Goal: Task Accomplishment & Management: Complete application form

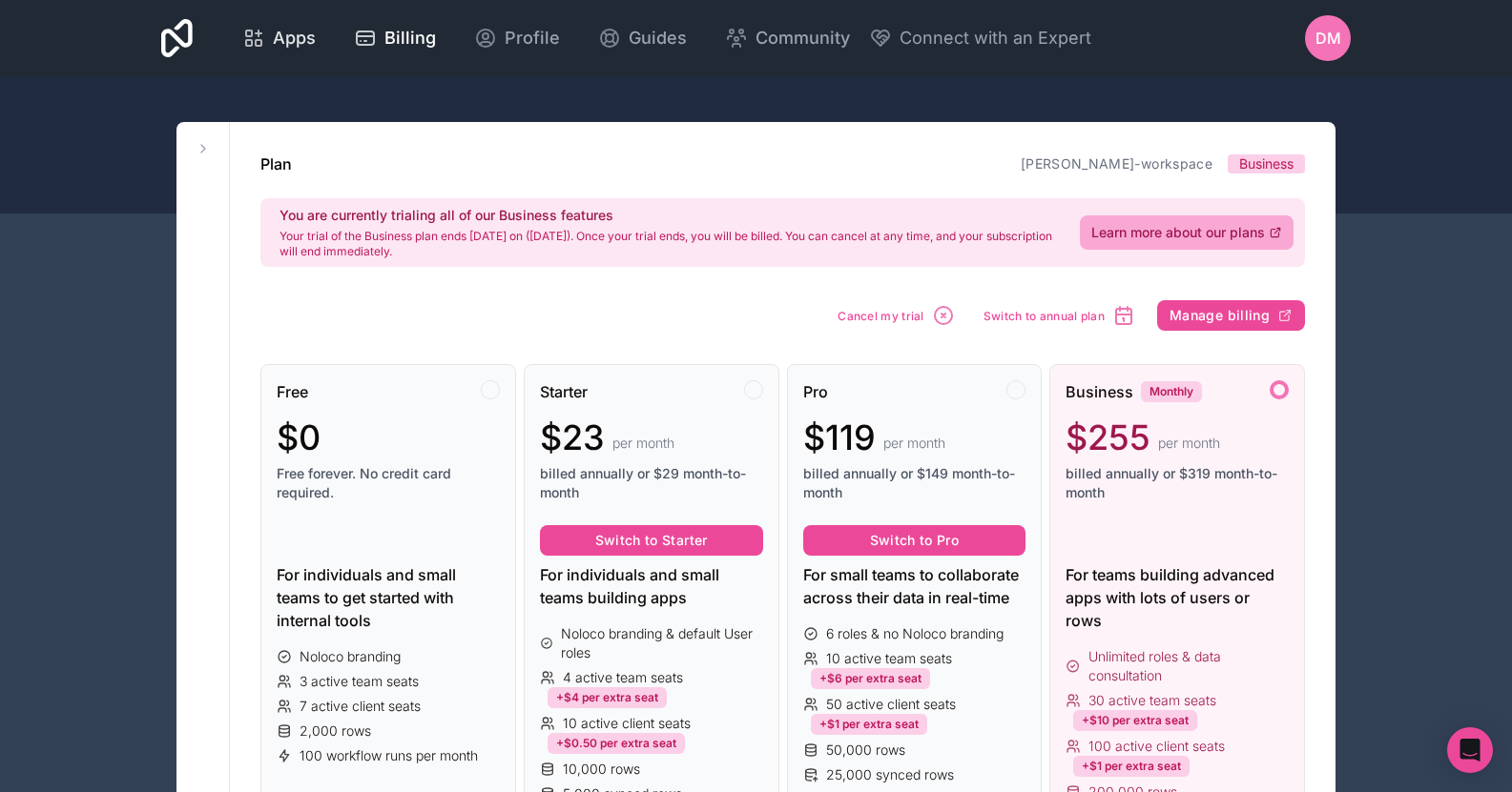
click at [274, 47] on span "Apps" at bounding box center [294, 37] width 43 height 26
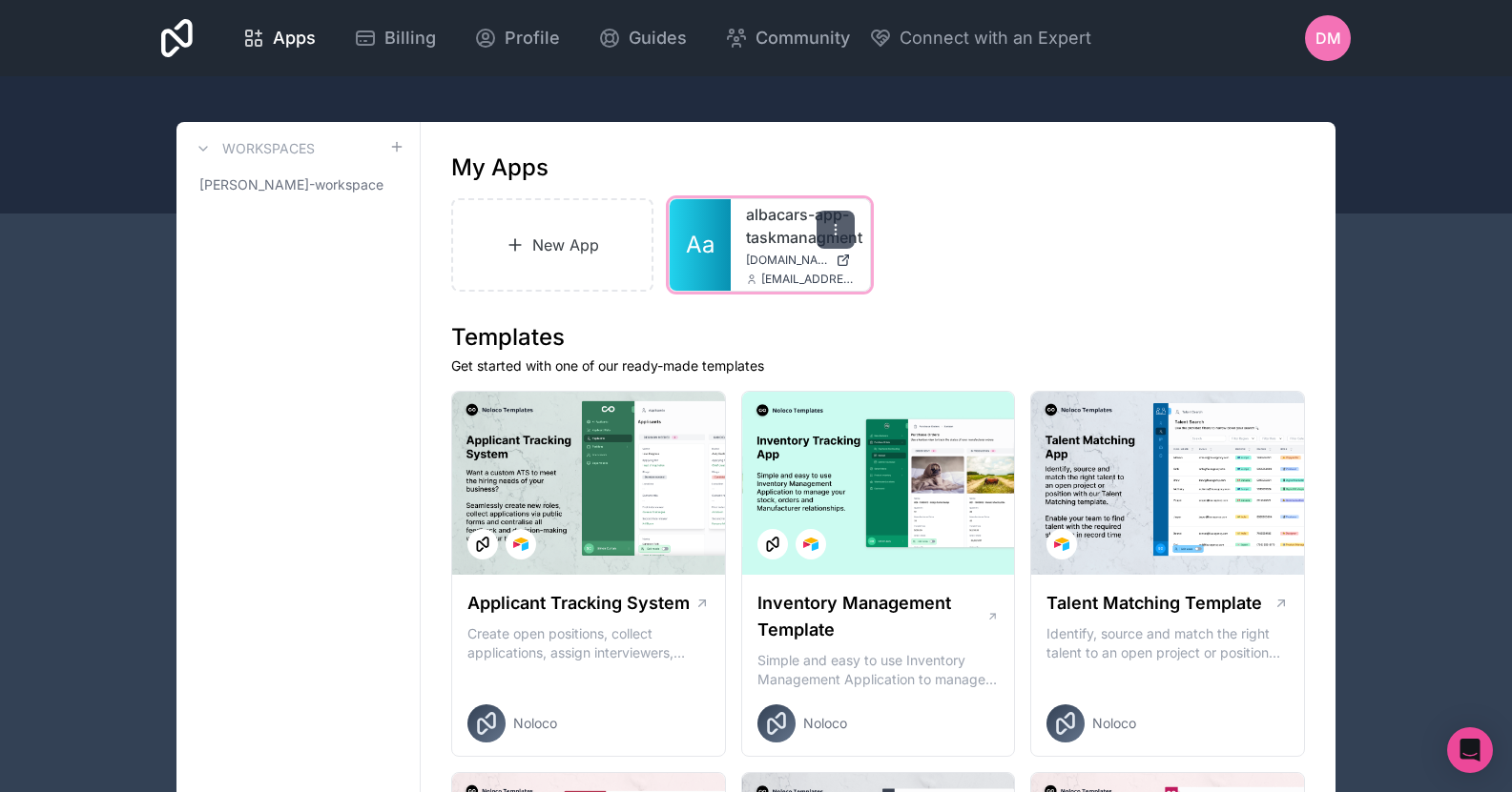
click at [842, 226] on div at bounding box center [835, 229] width 38 height 38
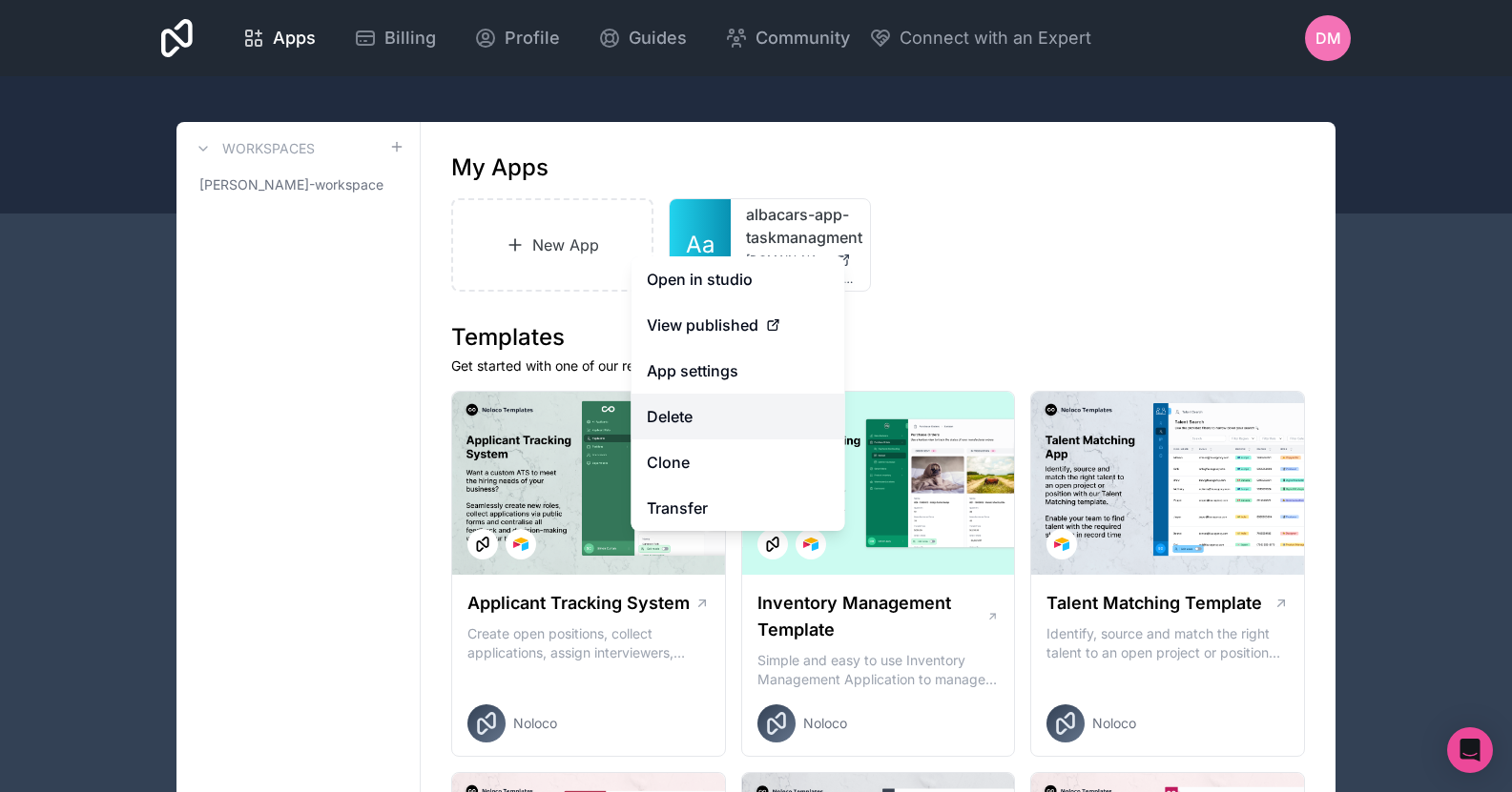
click at [688, 426] on button "Delete" at bounding box center [738, 417] width 214 height 46
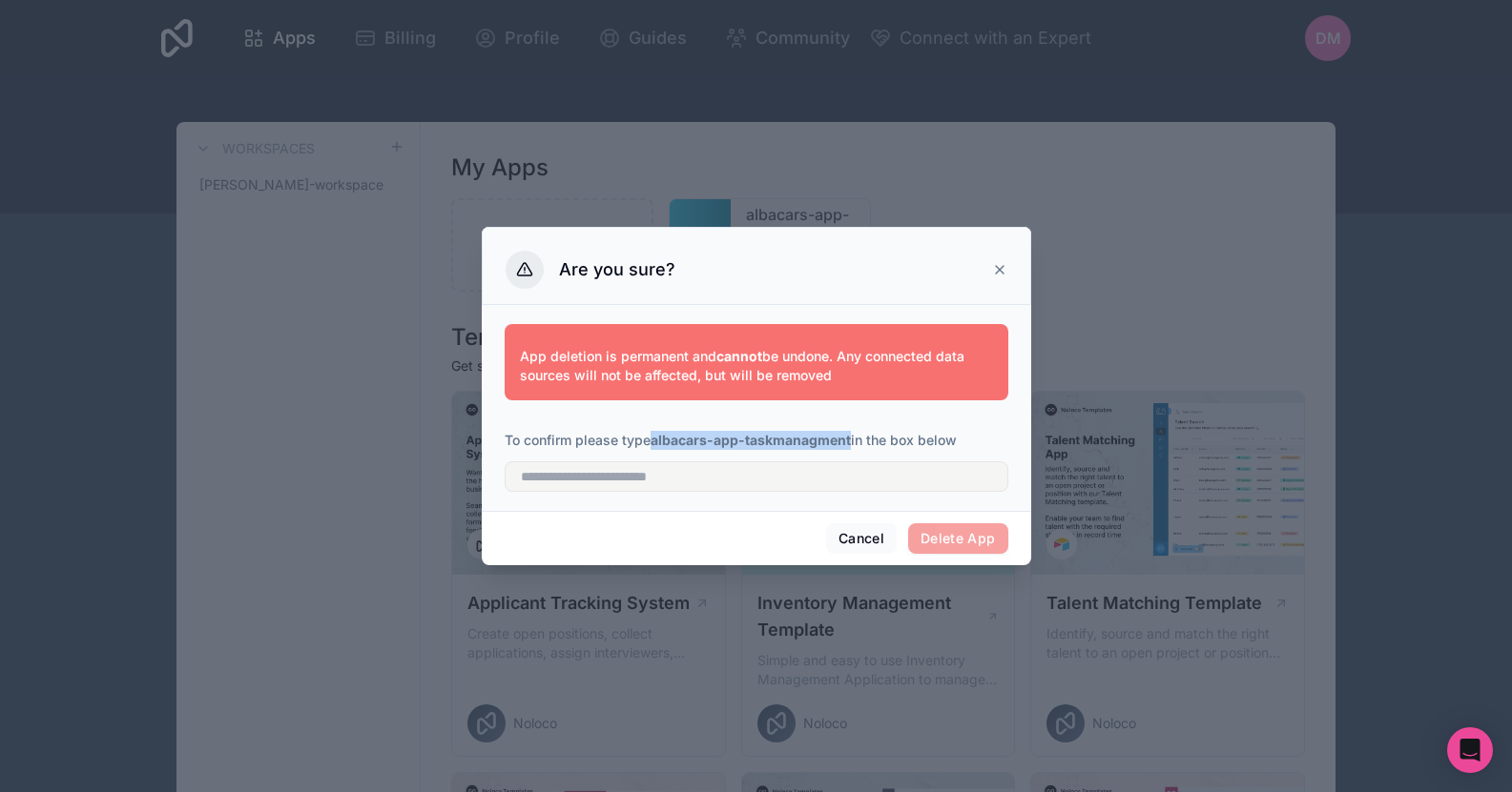
drag, startPoint x: 655, startPoint y: 441, endPoint x: 852, endPoint y: 438, distance: 197.0
click at [851, 438] on strong "albacars-app-taskmanagment" at bounding box center [750, 440] width 200 height 17
copy strong "albacars-app-taskmanagment"
click at [763, 486] on input "text" at bounding box center [757, 476] width 504 height 30
paste input "**********"
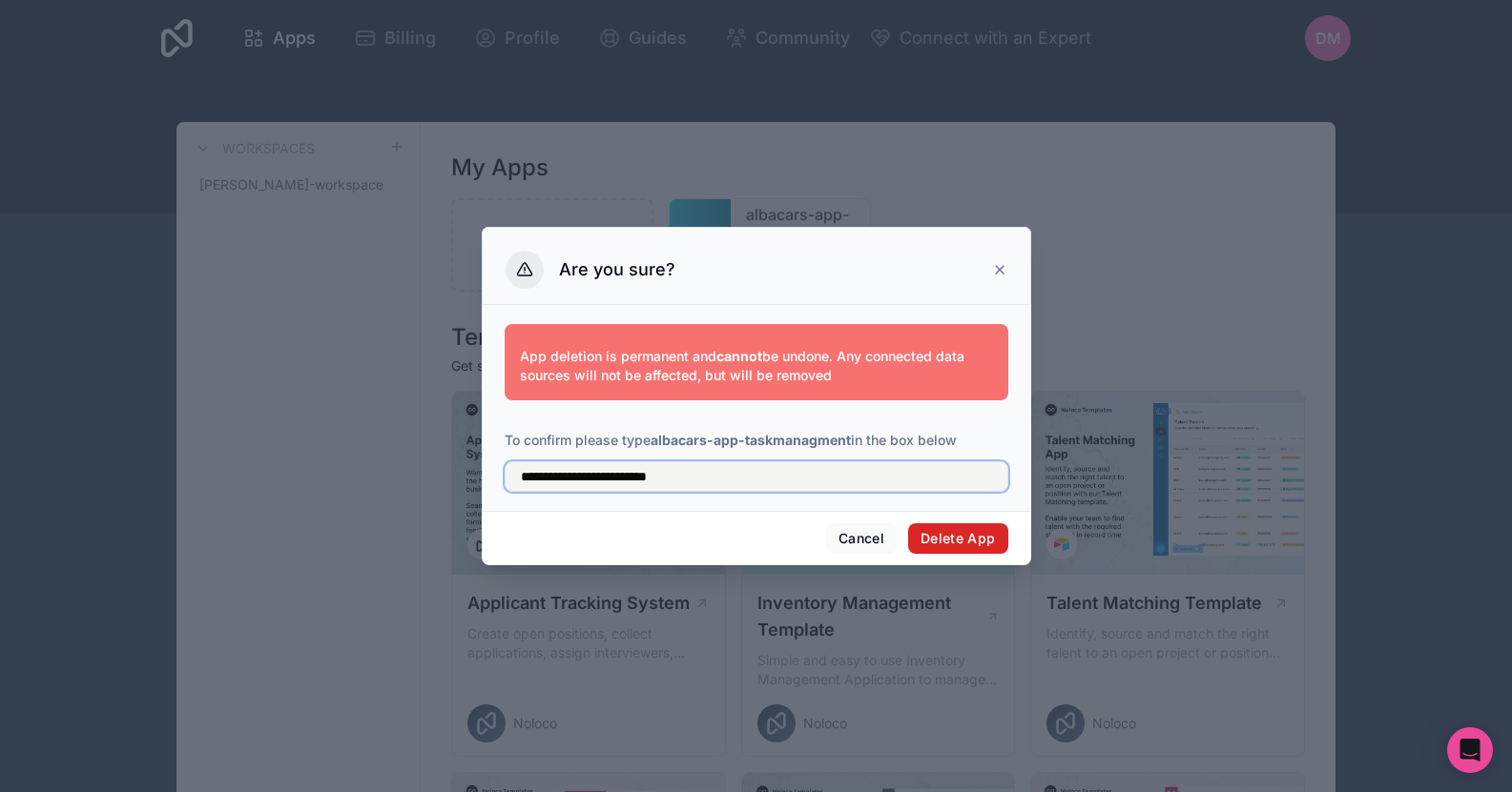
type input "**********"
click at [919, 530] on button "Delete App" at bounding box center [958, 538] width 100 height 30
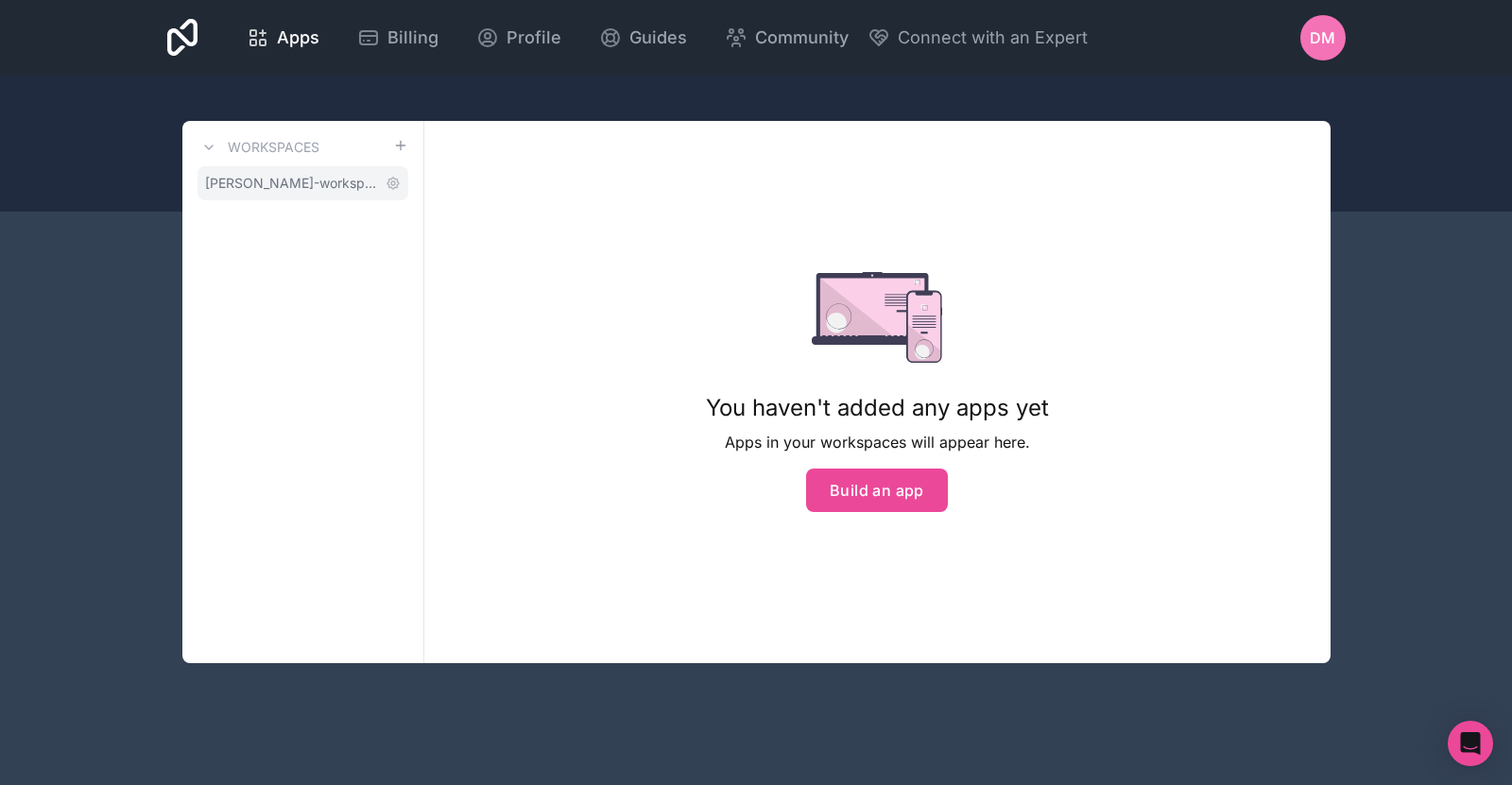
click at [243, 195] on link "[PERSON_NAME]-workspace" at bounding box center [302, 183] width 211 height 34
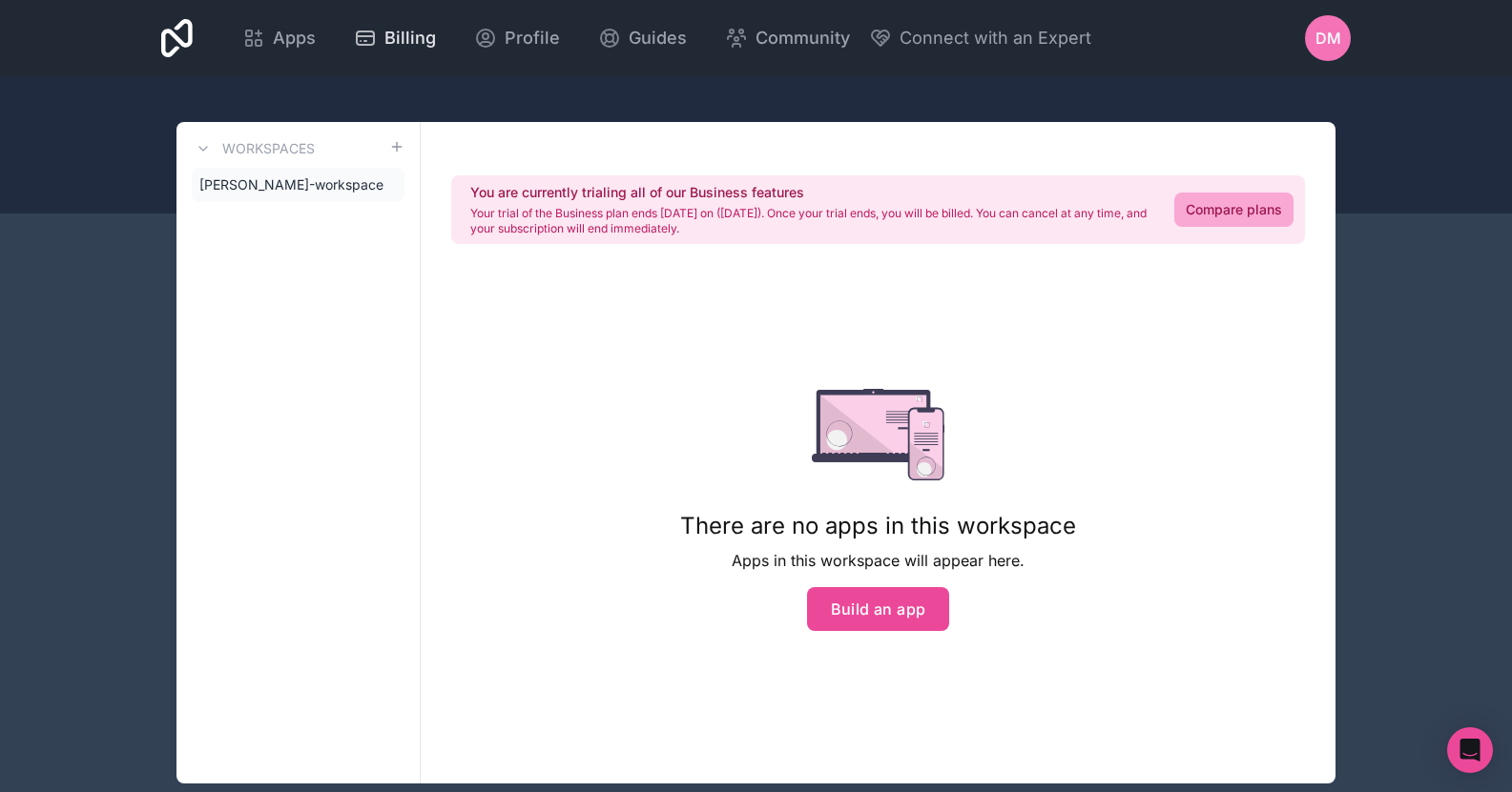
click at [343, 33] on link "Billing" at bounding box center [394, 38] width 113 height 42
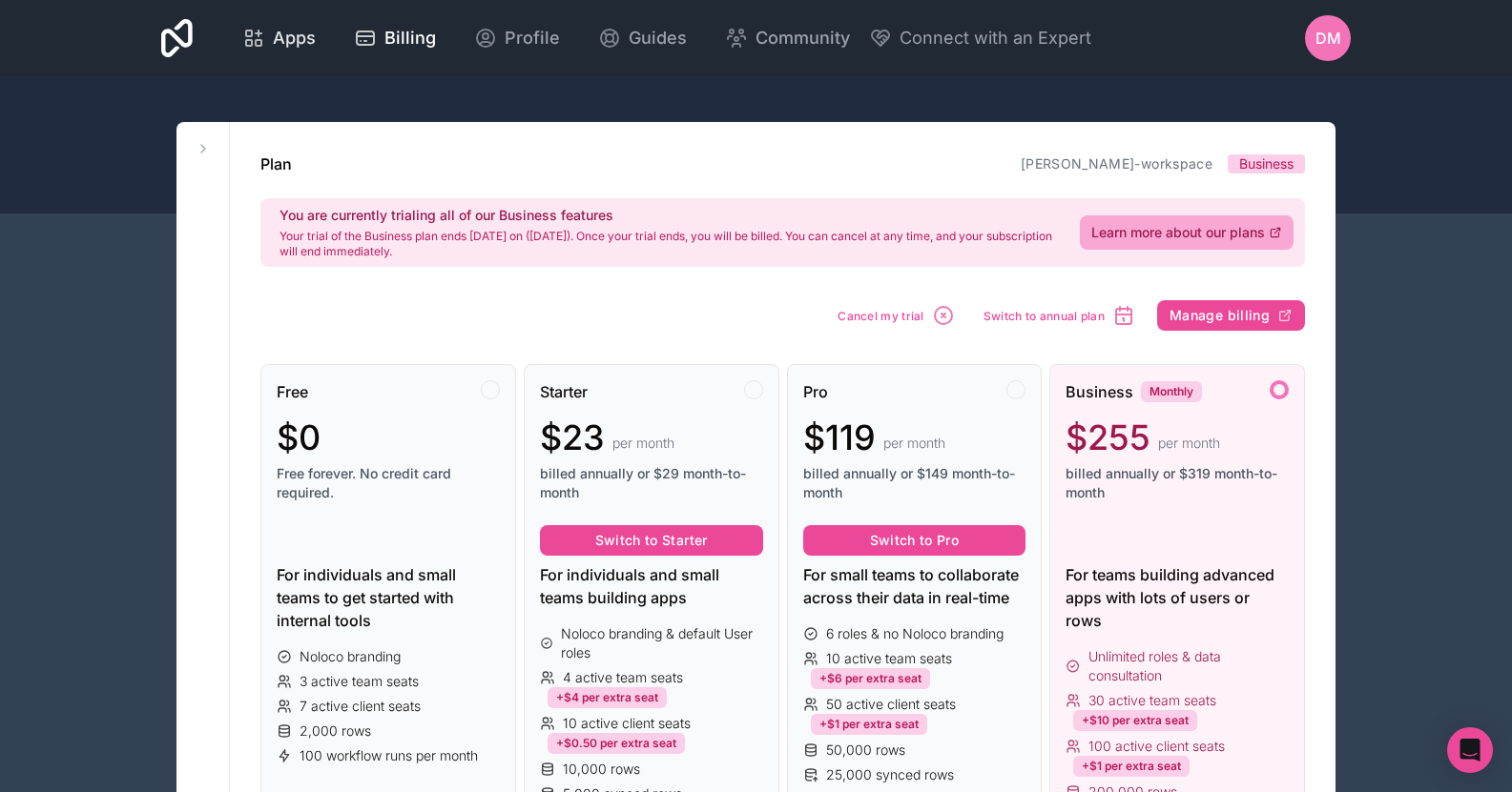
click at [237, 36] on link "Apps" at bounding box center [279, 38] width 104 height 42
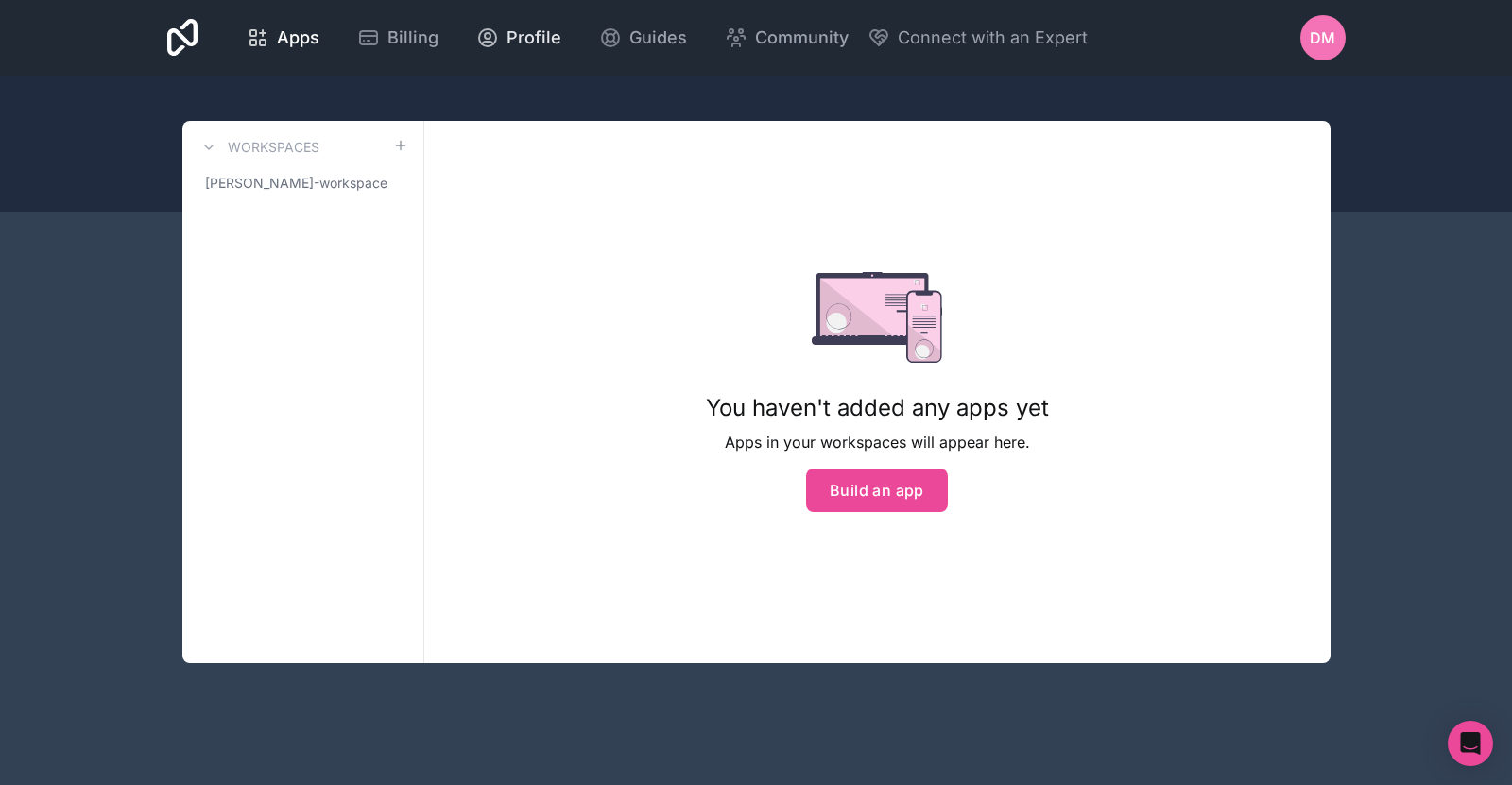
click at [564, 53] on link "Profile" at bounding box center [519, 38] width 116 height 42
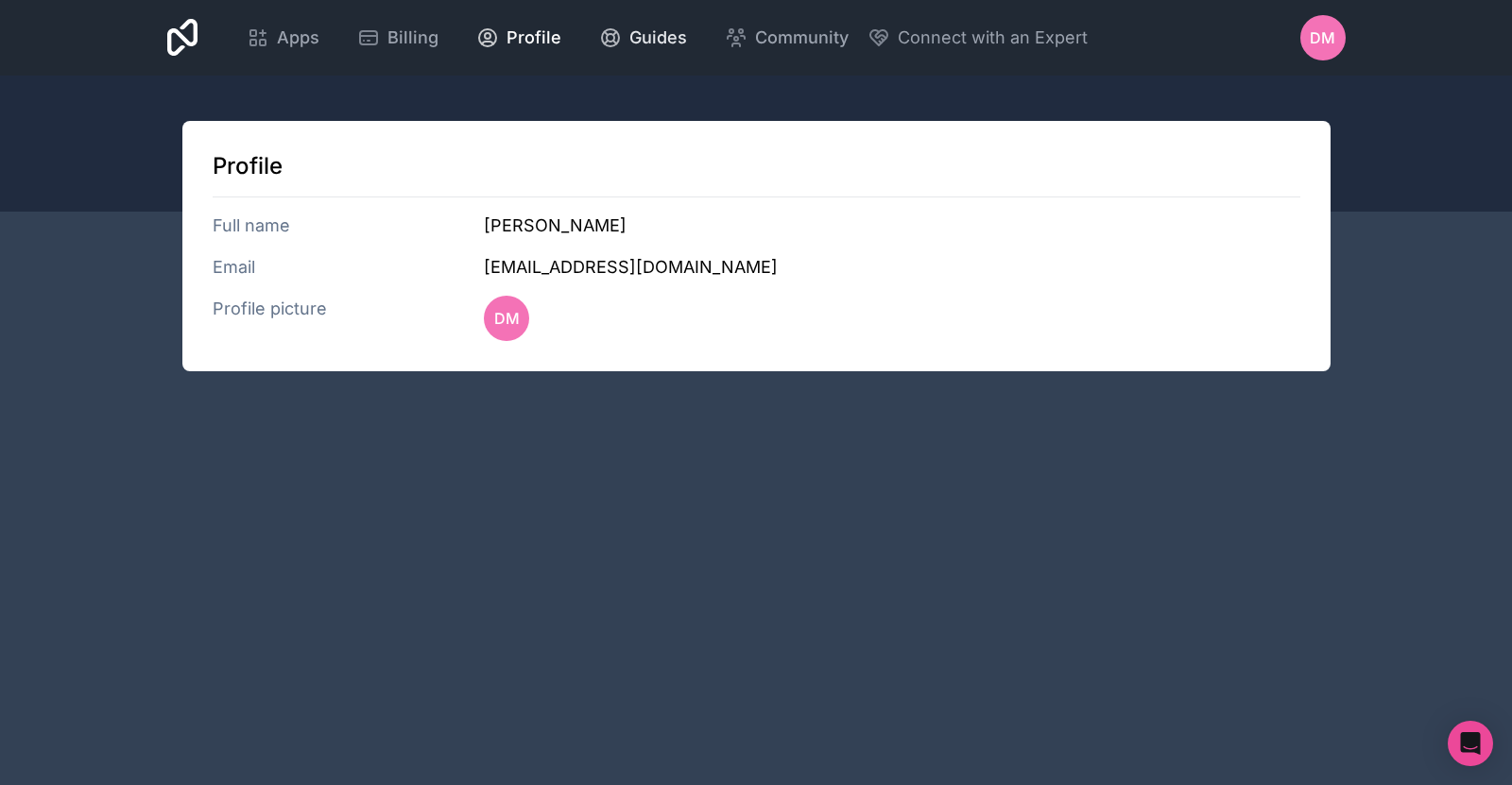
click at [635, 44] on span "Guides" at bounding box center [657, 37] width 57 height 26
click at [809, 50] on span "Community" at bounding box center [801, 37] width 93 height 26
click at [946, 42] on span "Connect with an Expert" at bounding box center [992, 37] width 190 height 26
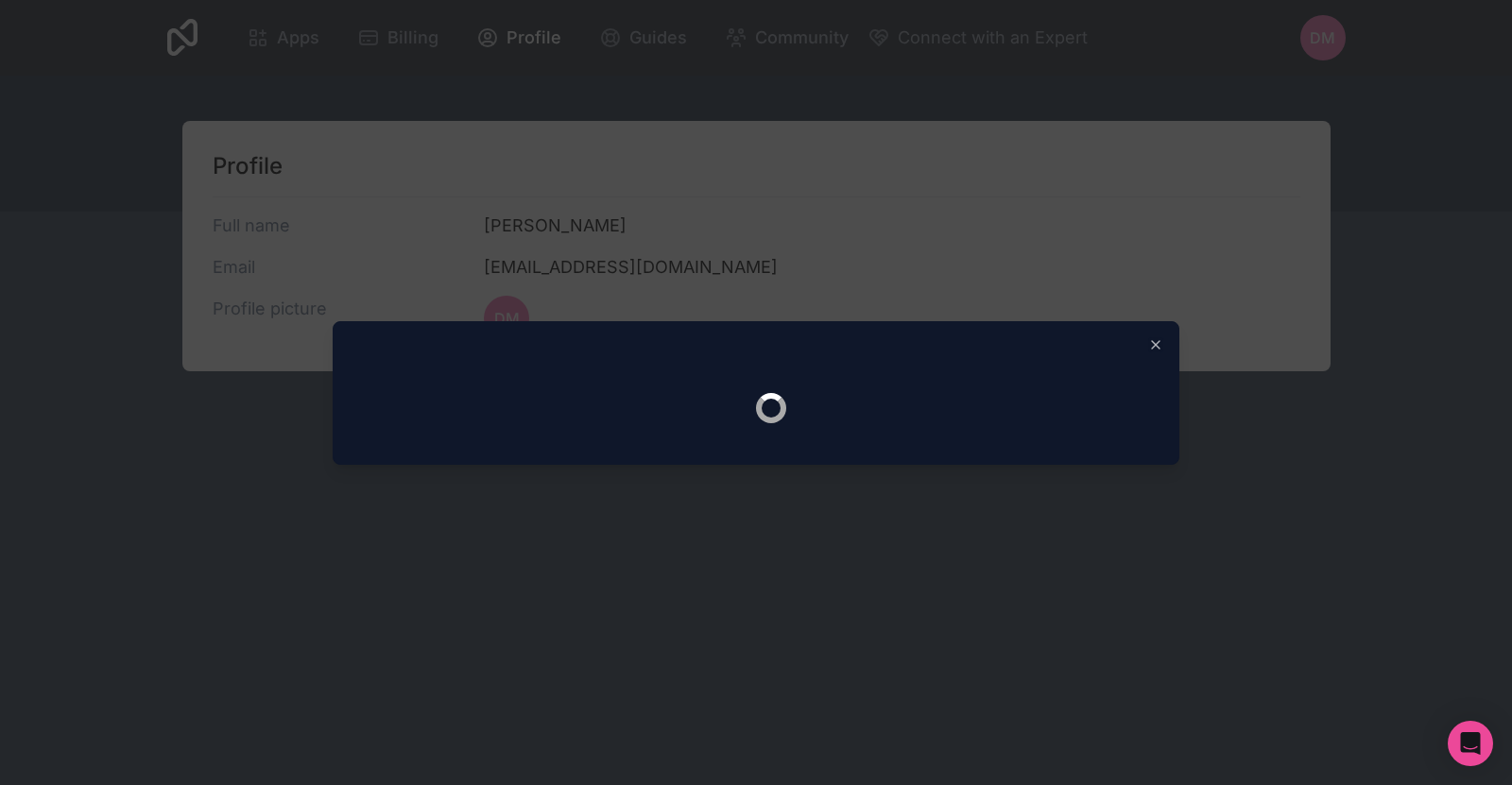
click at [549, 164] on div at bounding box center [756, 392] width 1512 height 785
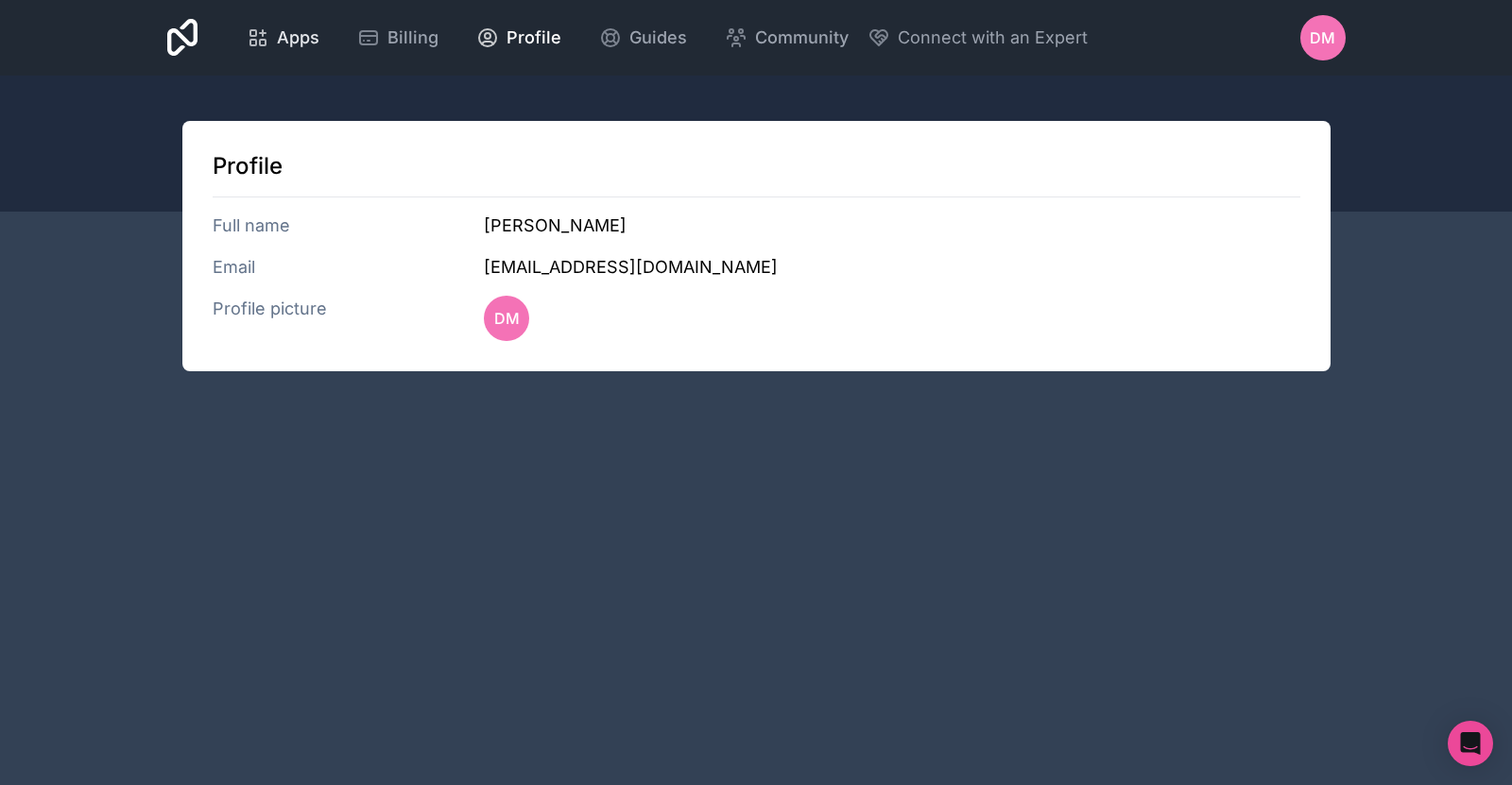
click at [278, 29] on span "Apps" at bounding box center [298, 37] width 43 height 26
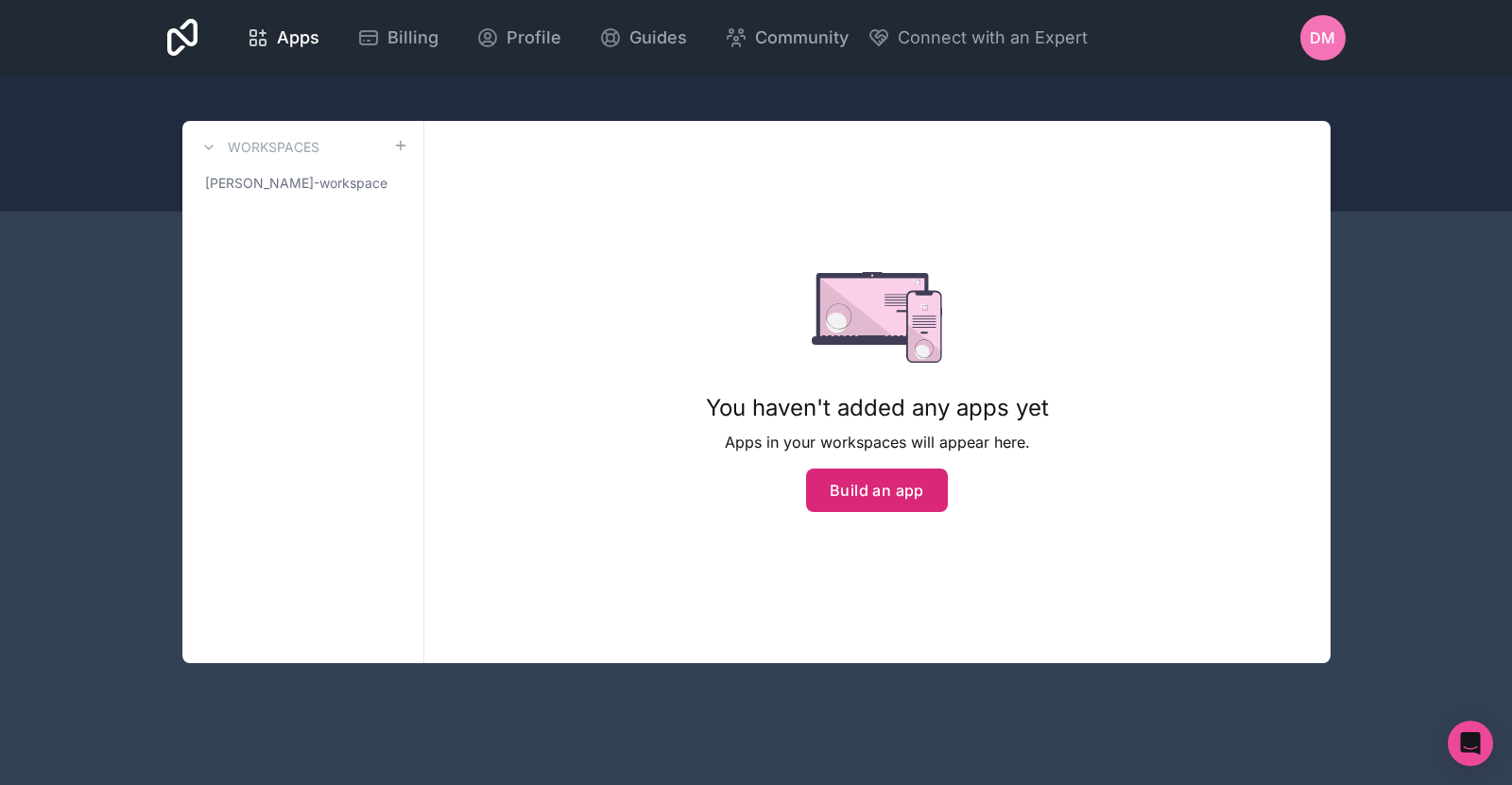
click at [899, 488] on button "Build an app" at bounding box center [877, 491] width 142 height 44
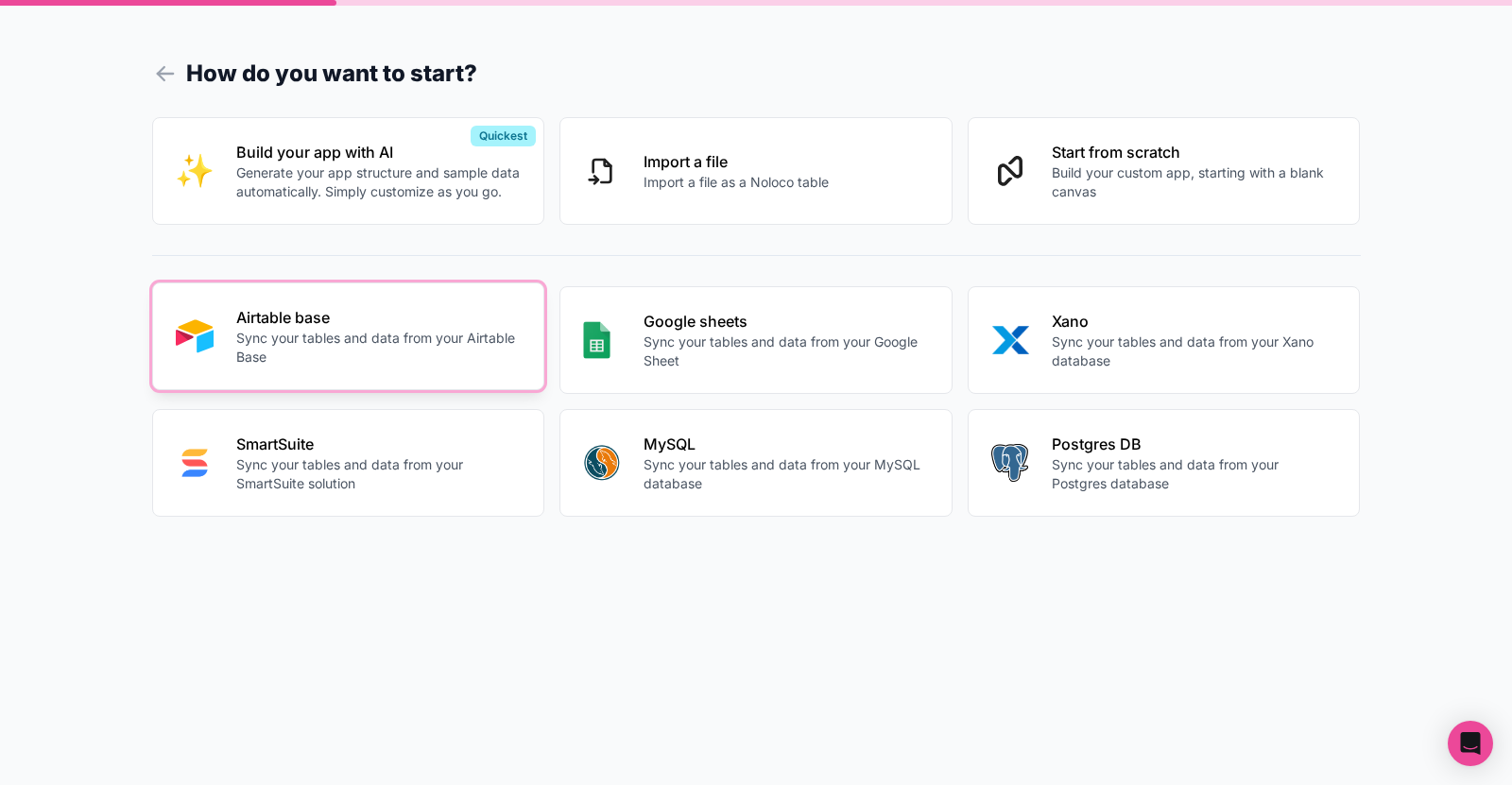
click at [433, 332] on p "Sync your tables and data from your Airtable Base" at bounding box center [379, 348] width 286 height 38
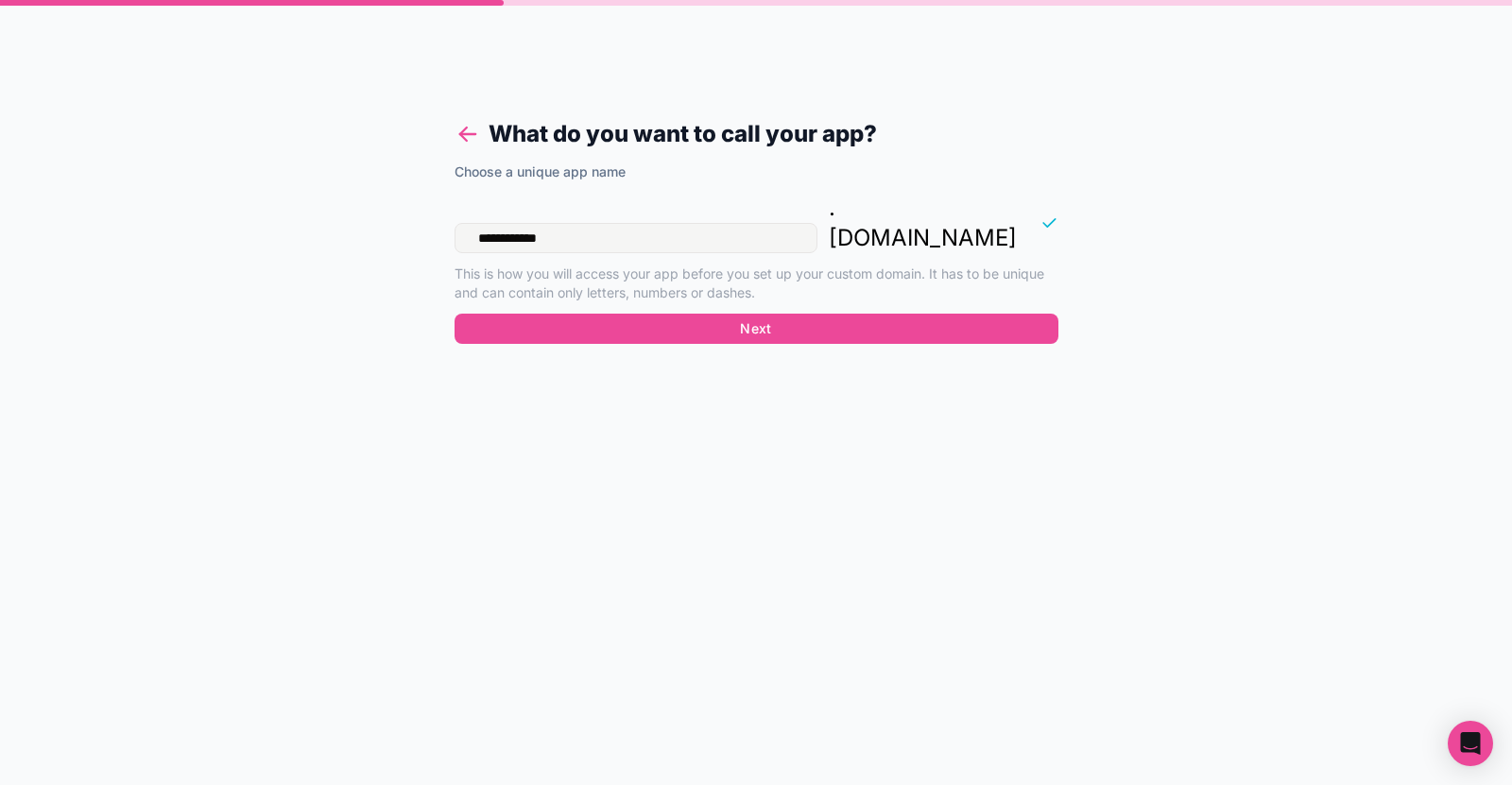
click at [457, 121] on h1 "What do you want to call your app?" at bounding box center [756, 134] width 604 height 34
click at [462, 143] on icon at bounding box center [467, 134] width 26 height 26
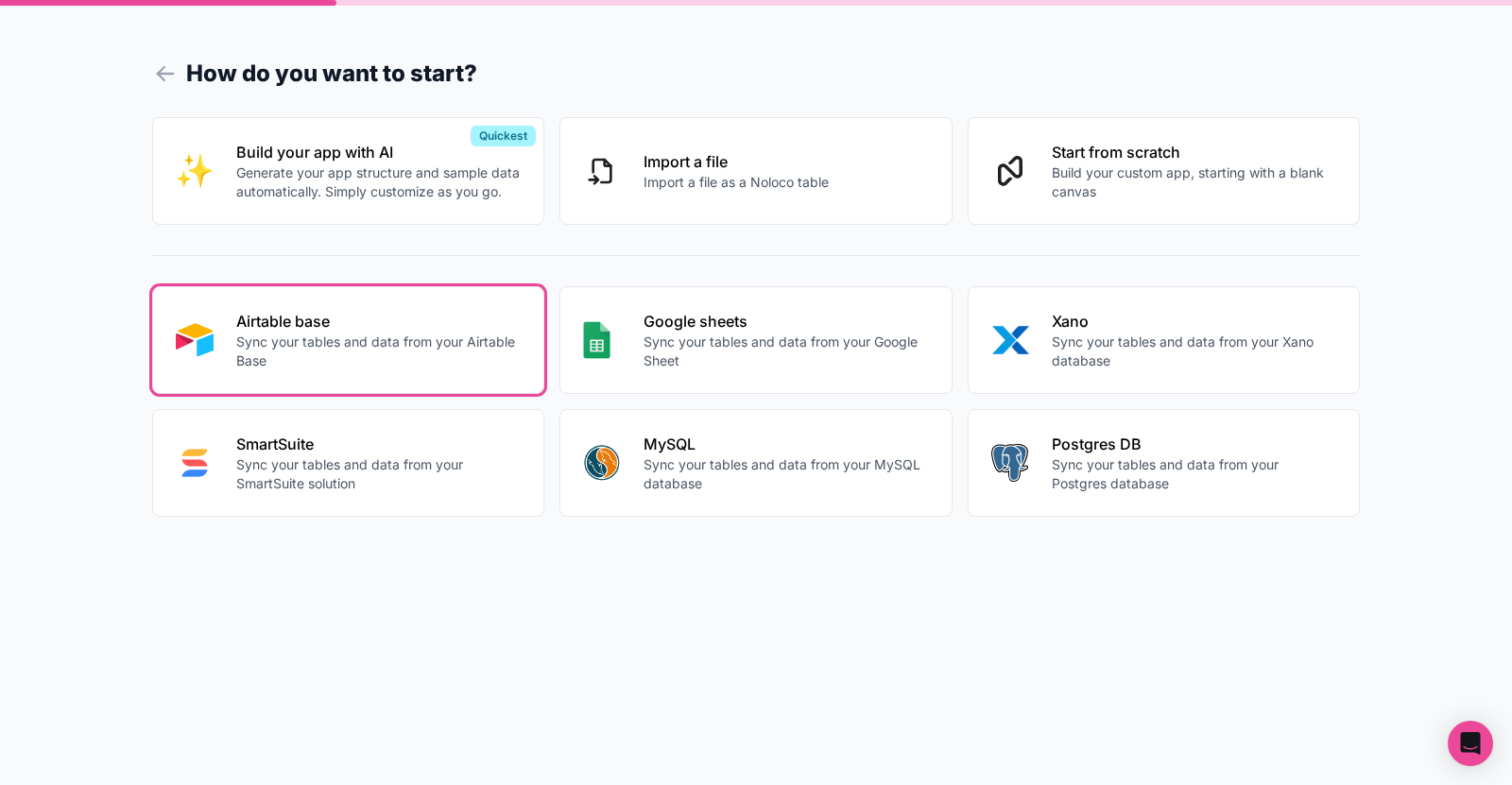
click at [315, 222] on div "Build your app with AI Generate your app structure and sample data automaticall…" at bounding box center [756, 171] width 1208 height 108
click at [331, 180] on p "Generate your app structure and sample data automatically. Simply customize as …" at bounding box center [379, 178] width 286 height 38
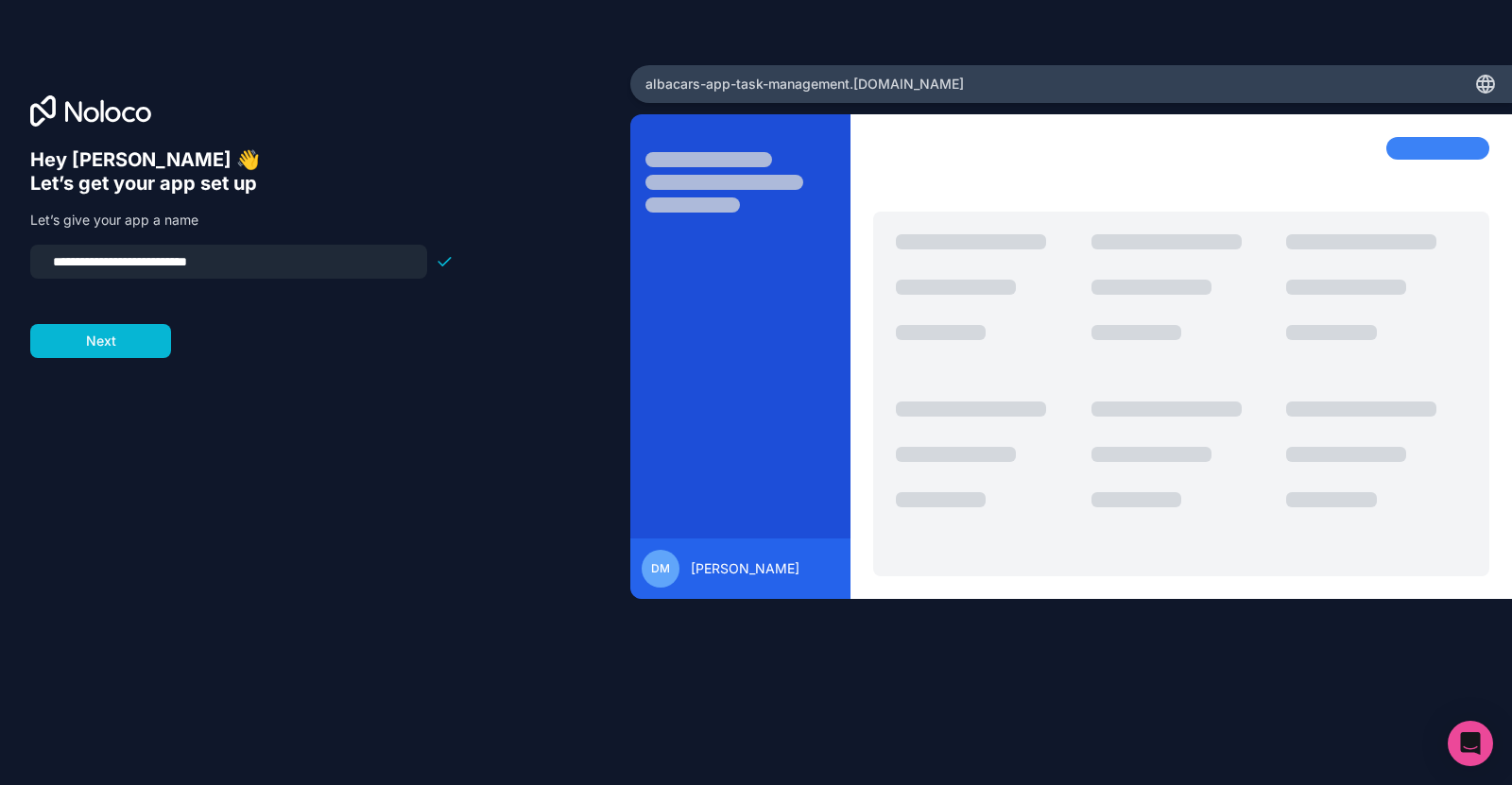
type input "**********"
click at [130, 345] on button "Next" at bounding box center [100, 341] width 141 height 34
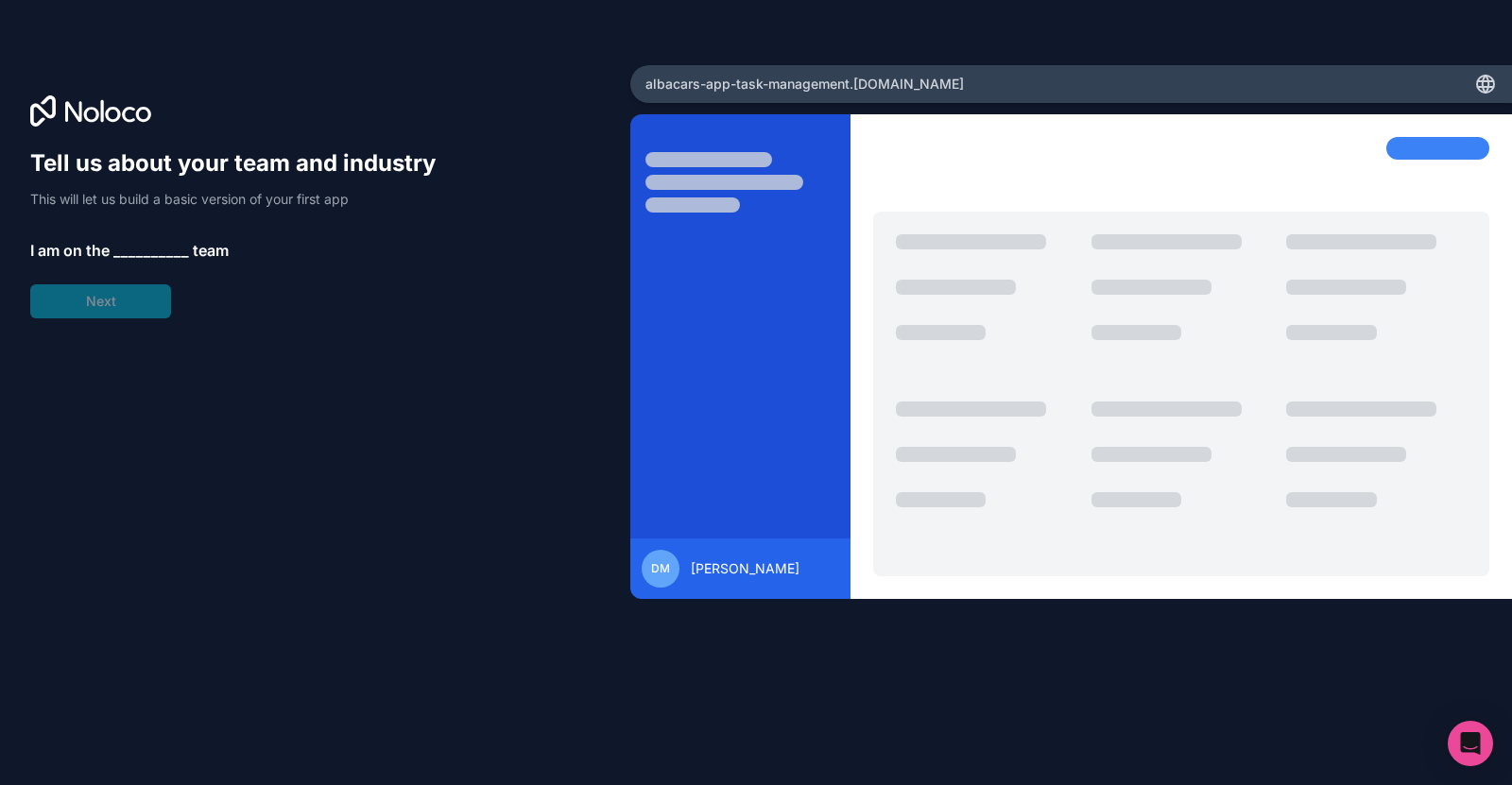
click at [132, 243] on span "__________" at bounding box center [151, 250] width 76 height 22
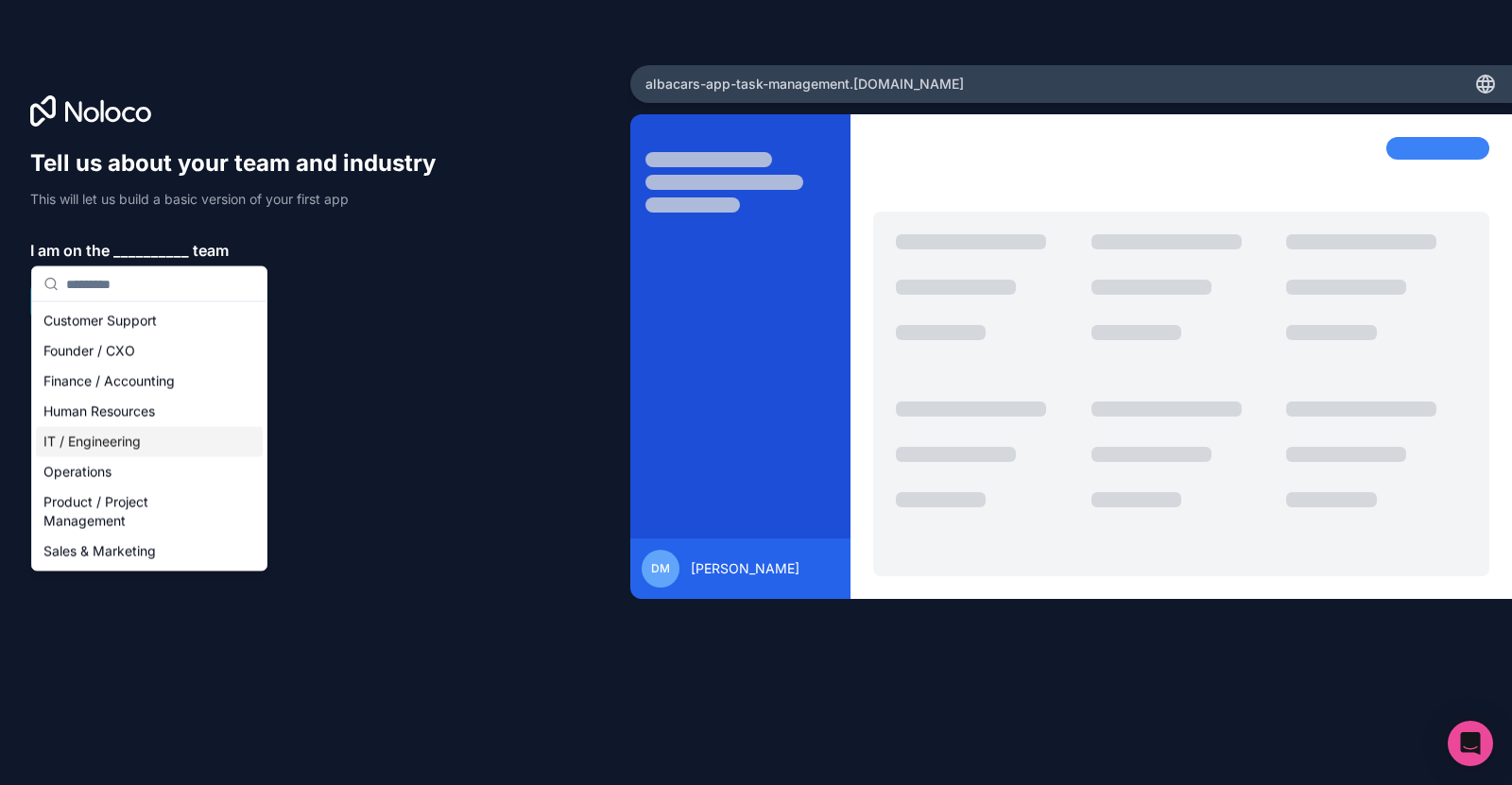
click at [154, 434] on div "IT / Engineering" at bounding box center [149, 442] width 226 height 30
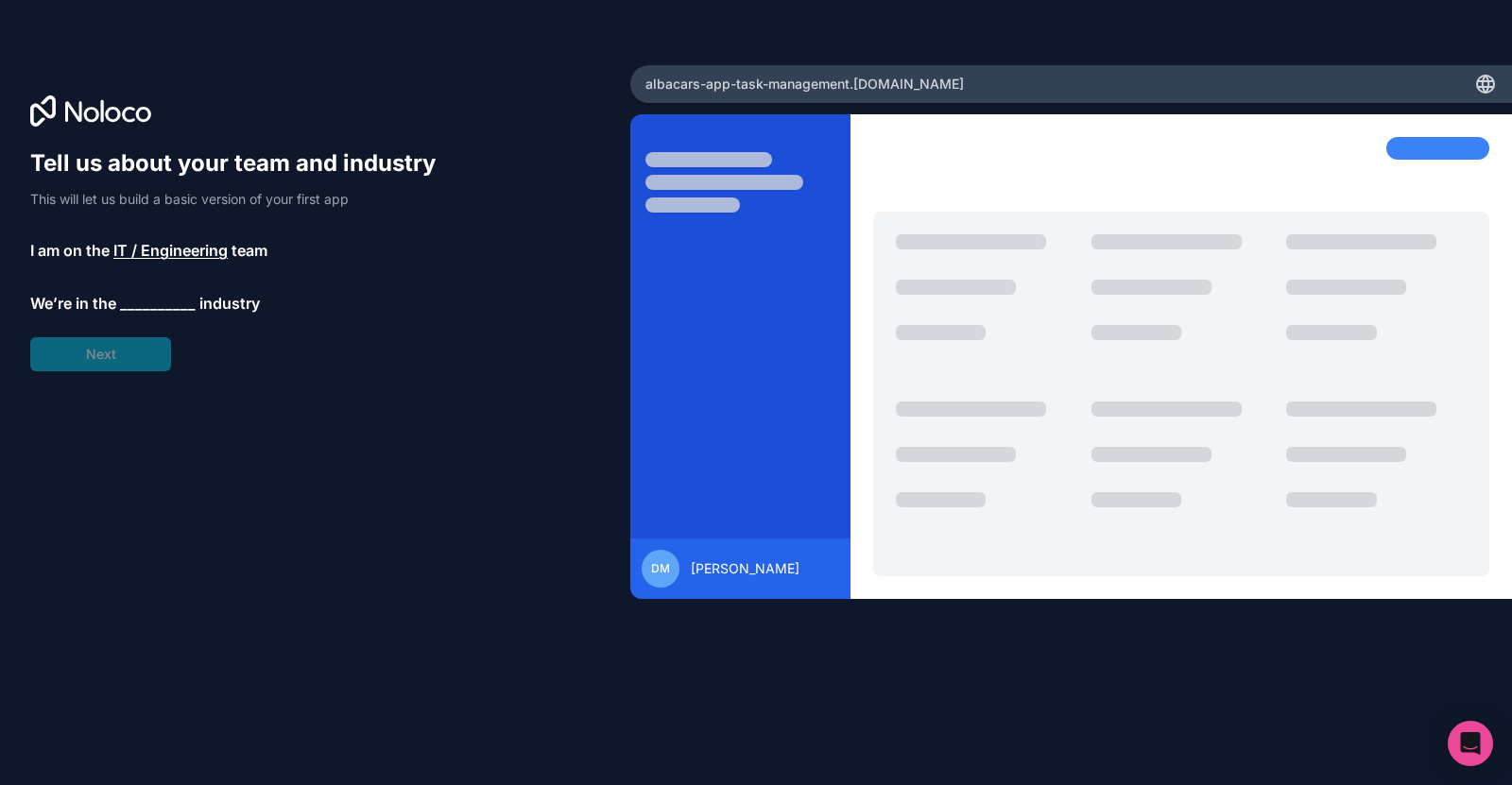
click at [158, 301] on span "__________" at bounding box center [158, 303] width 76 height 22
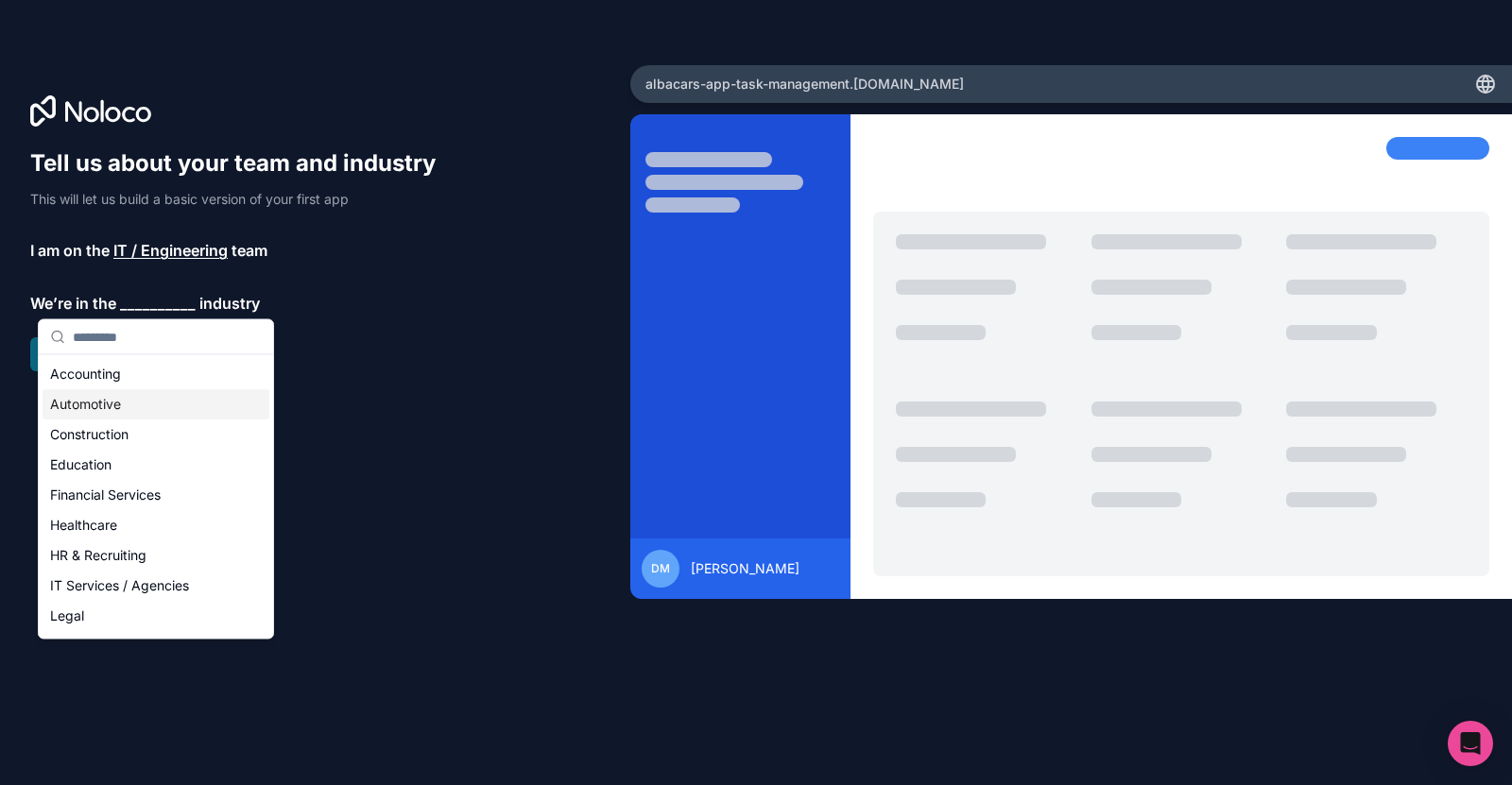
click at [104, 403] on div "Automotive" at bounding box center [155, 404] width 226 height 30
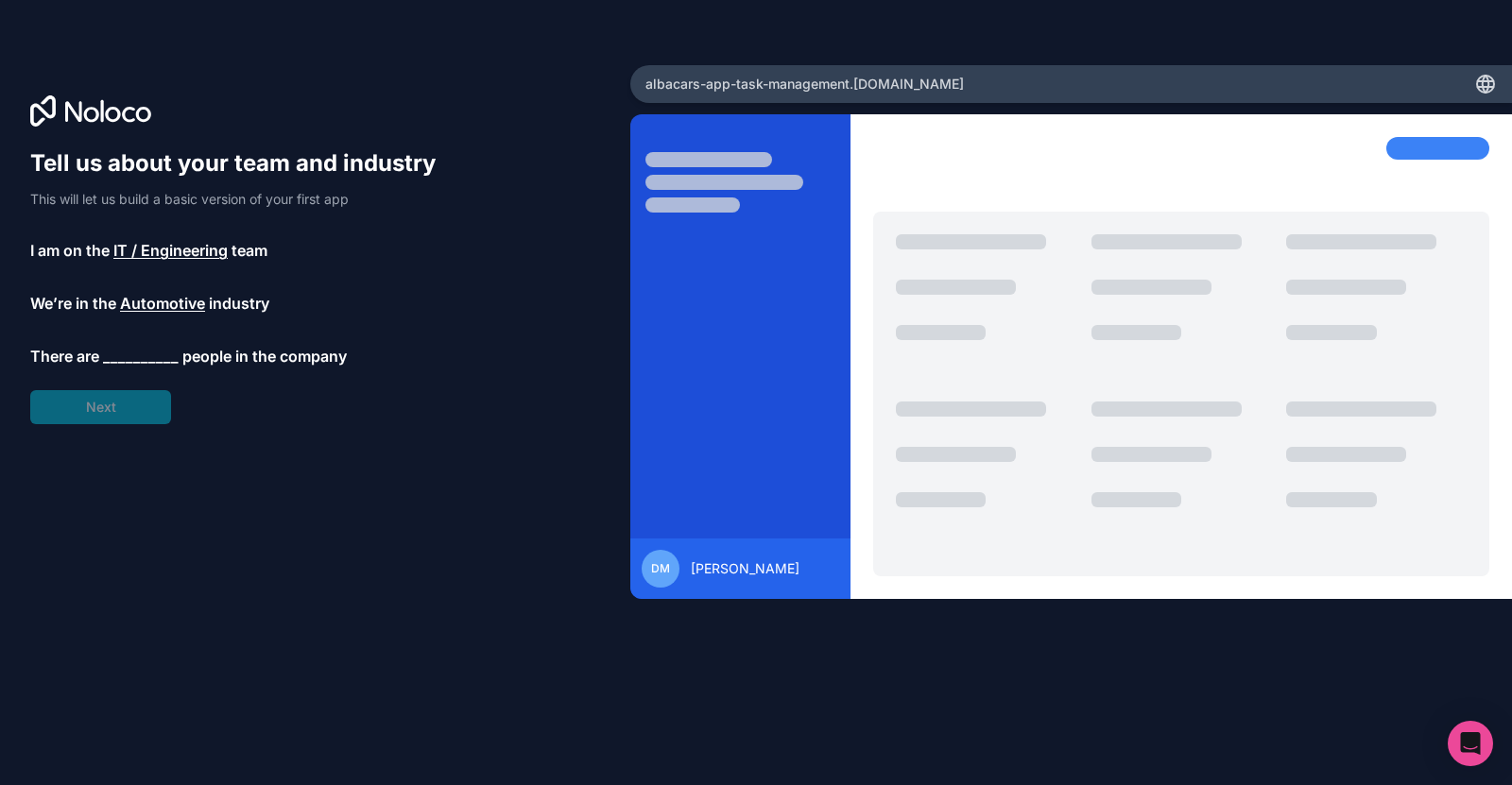
click at [138, 361] on span "__________" at bounding box center [141, 356] width 76 height 22
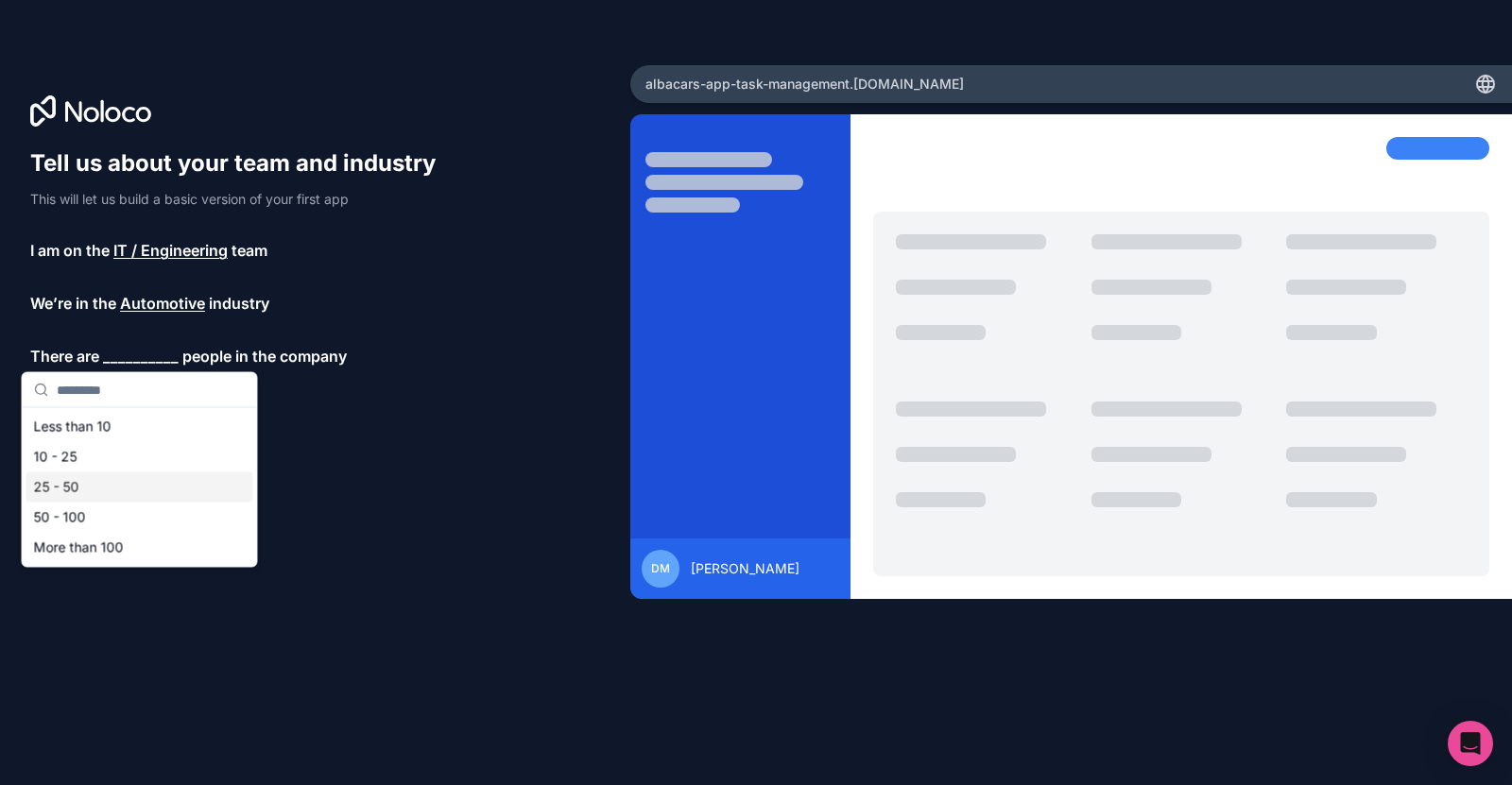
click at [161, 492] on div "25 - 50" at bounding box center [139, 487] width 226 height 30
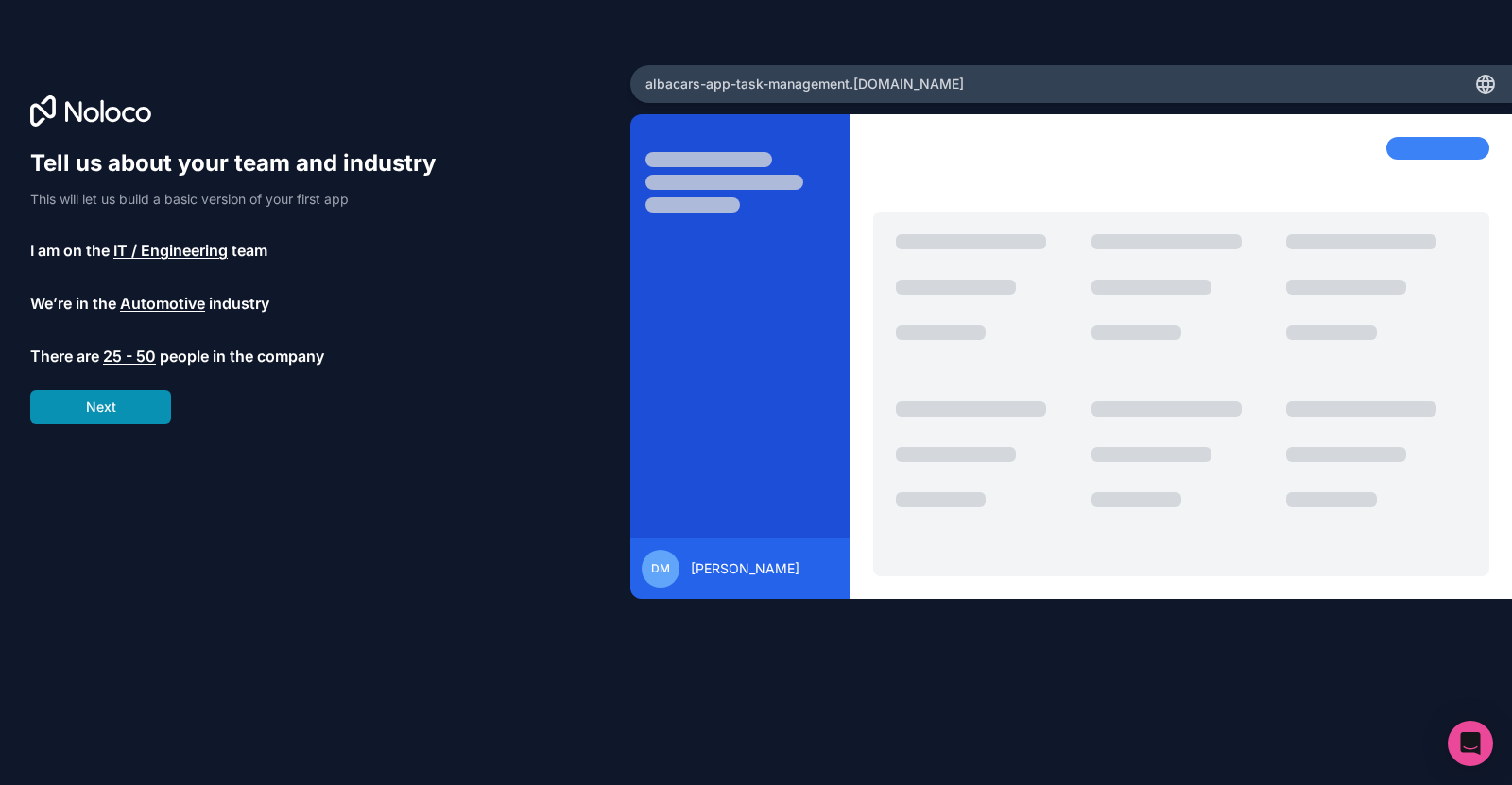
click at [127, 411] on button "Next" at bounding box center [100, 407] width 141 height 34
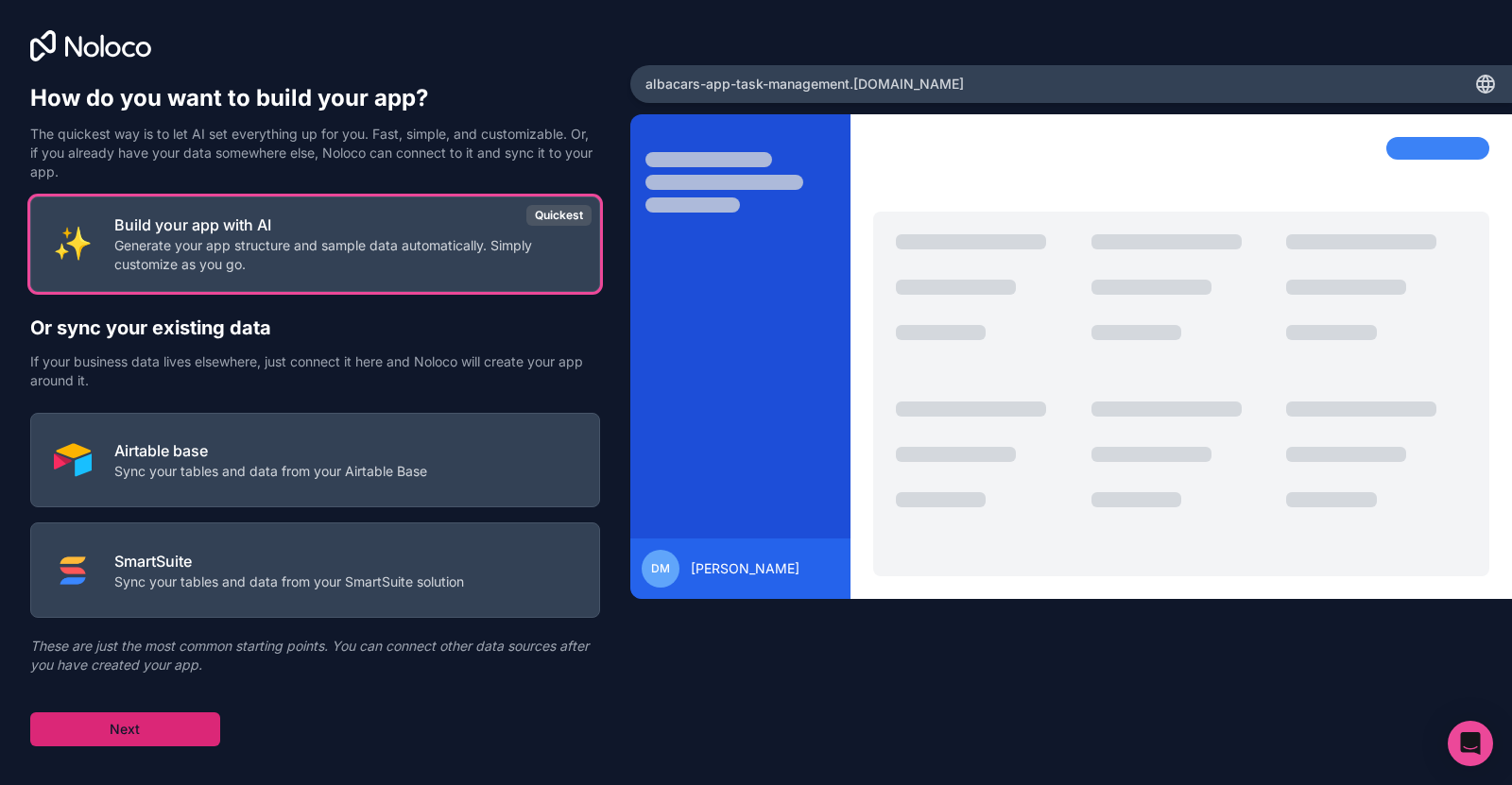
click at [147, 715] on button "Next" at bounding box center [125, 730] width 190 height 34
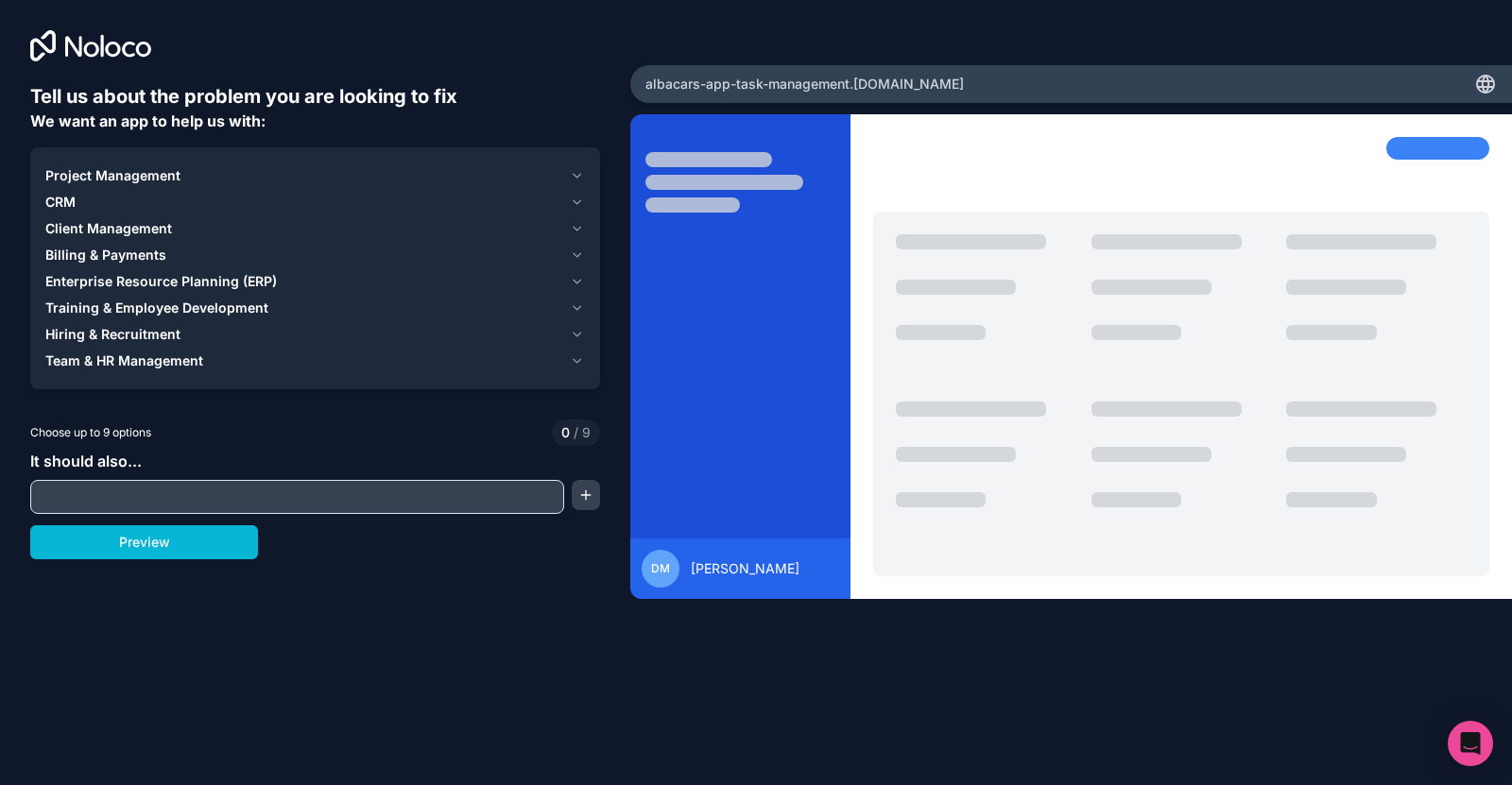
click at [170, 498] on input "text" at bounding box center [297, 496] width 524 height 26
click at [142, 188] on button "Project Management" at bounding box center [315, 175] width 539 height 26
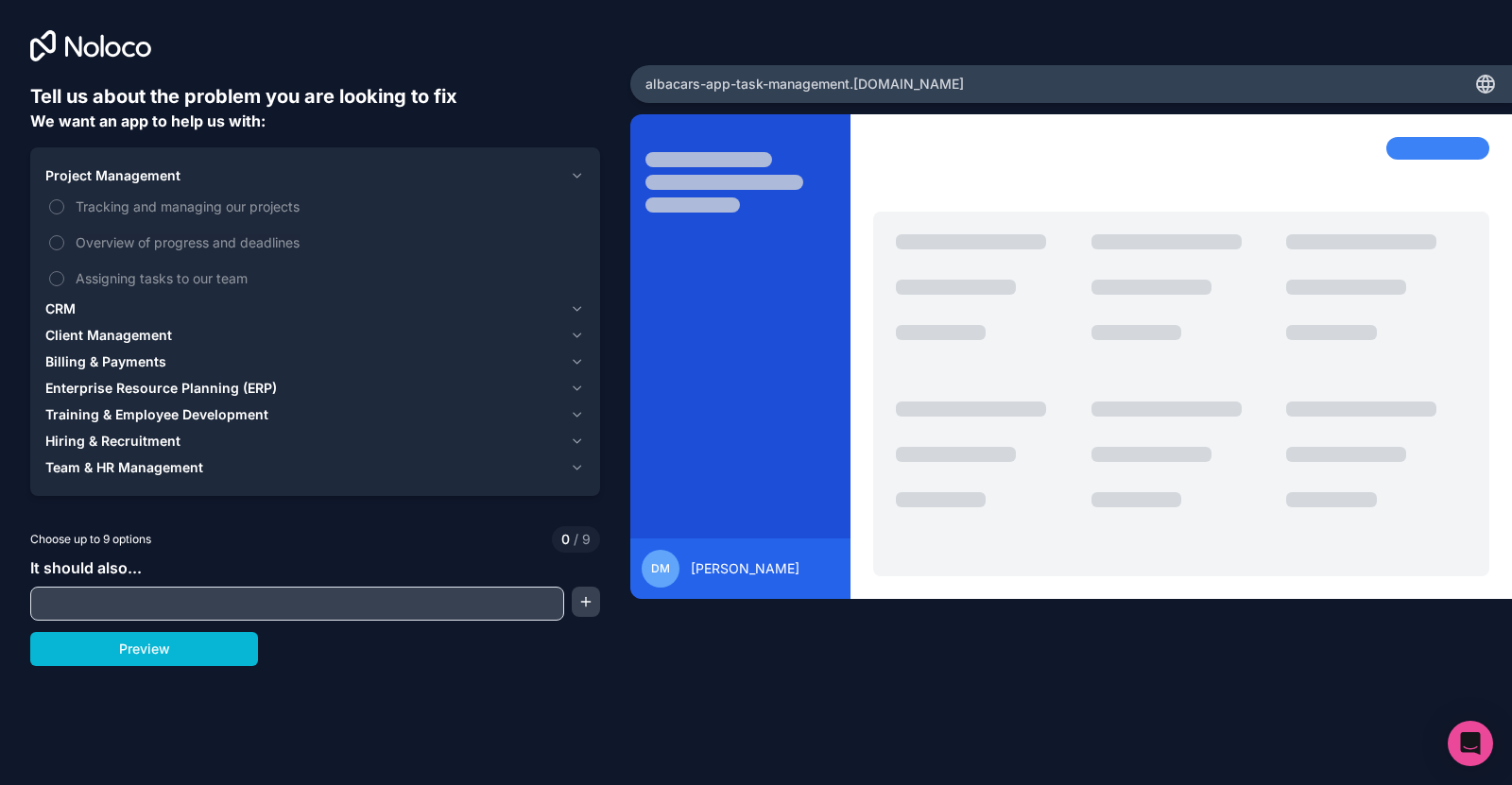
click at [104, 309] on div "CRM" at bounding box center [304, 308] width 517 height 18
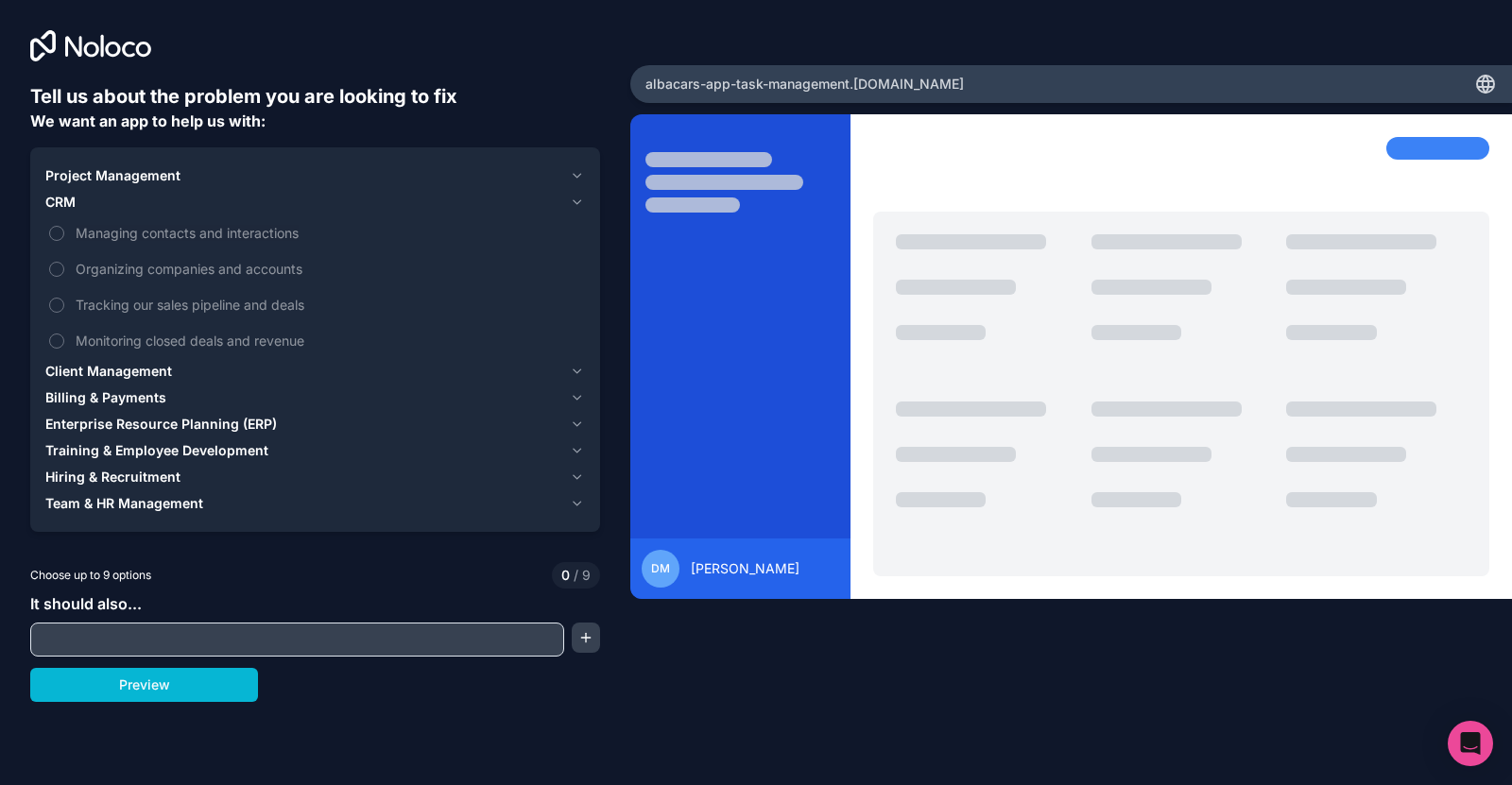
click at [117, 375] on span "Client Management" at bounding box center [109, 371] width 126 height 18
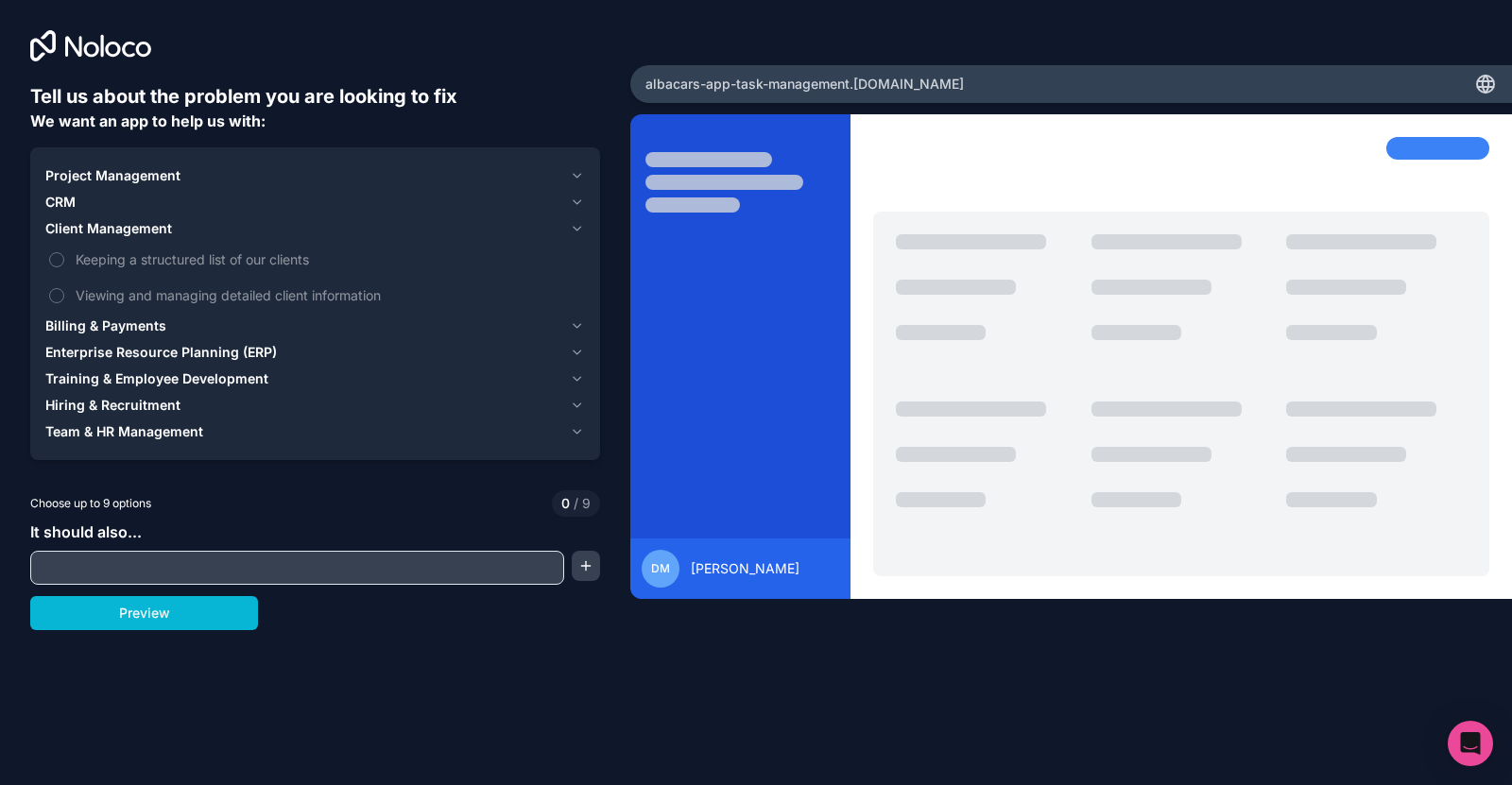
click at [116, 329] on span "Billing & Payments" at bounding box center [106, 325] width 121 height 18
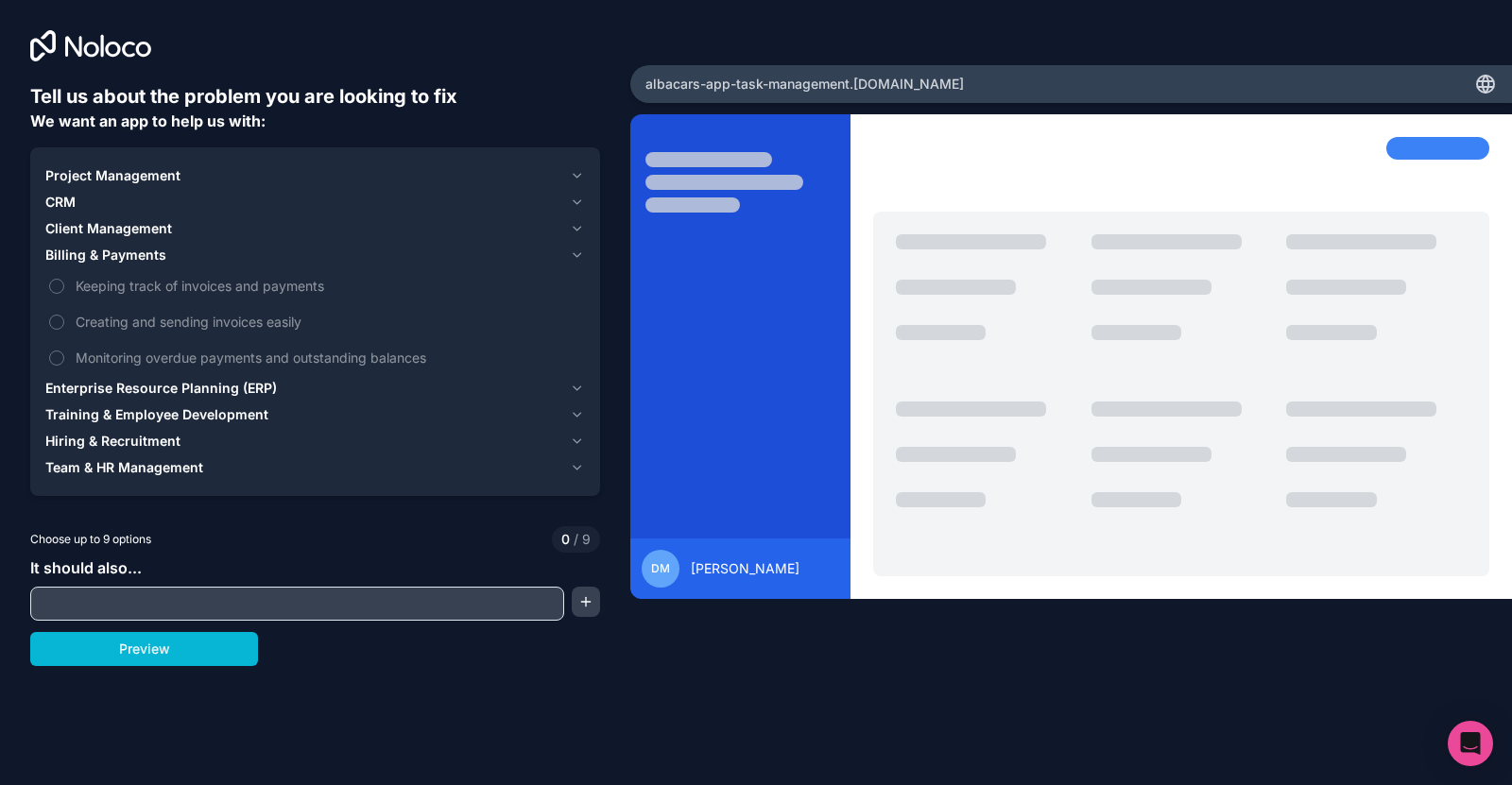
click at [118, 387] on span "Enterprise Resource Planning (ERP)" at bounding box center [161, 388] width 231 height 18
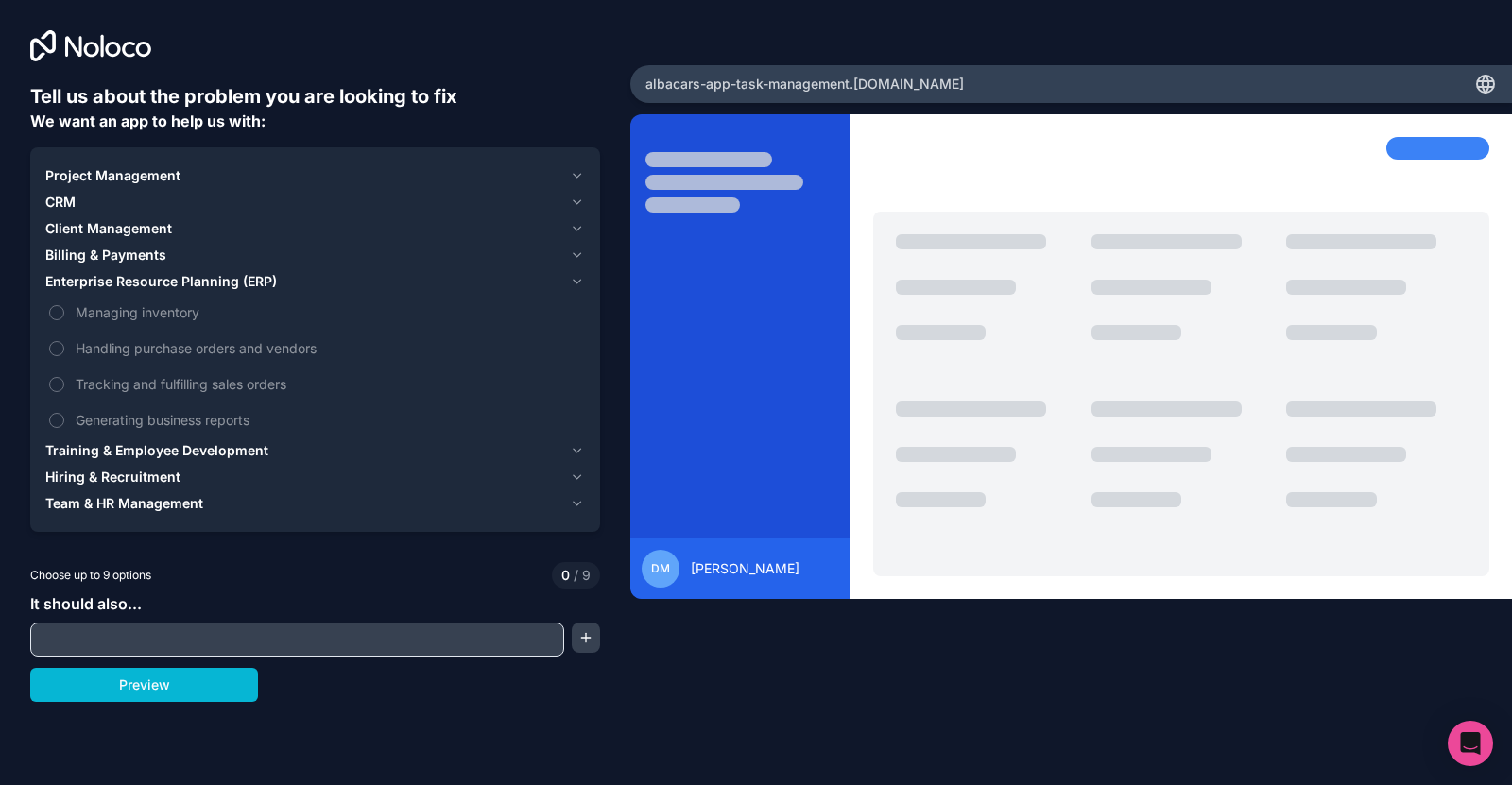
click at [120, 448] on span "Training & Employee Development" at bounding box center [157, 450] width 223 height 18
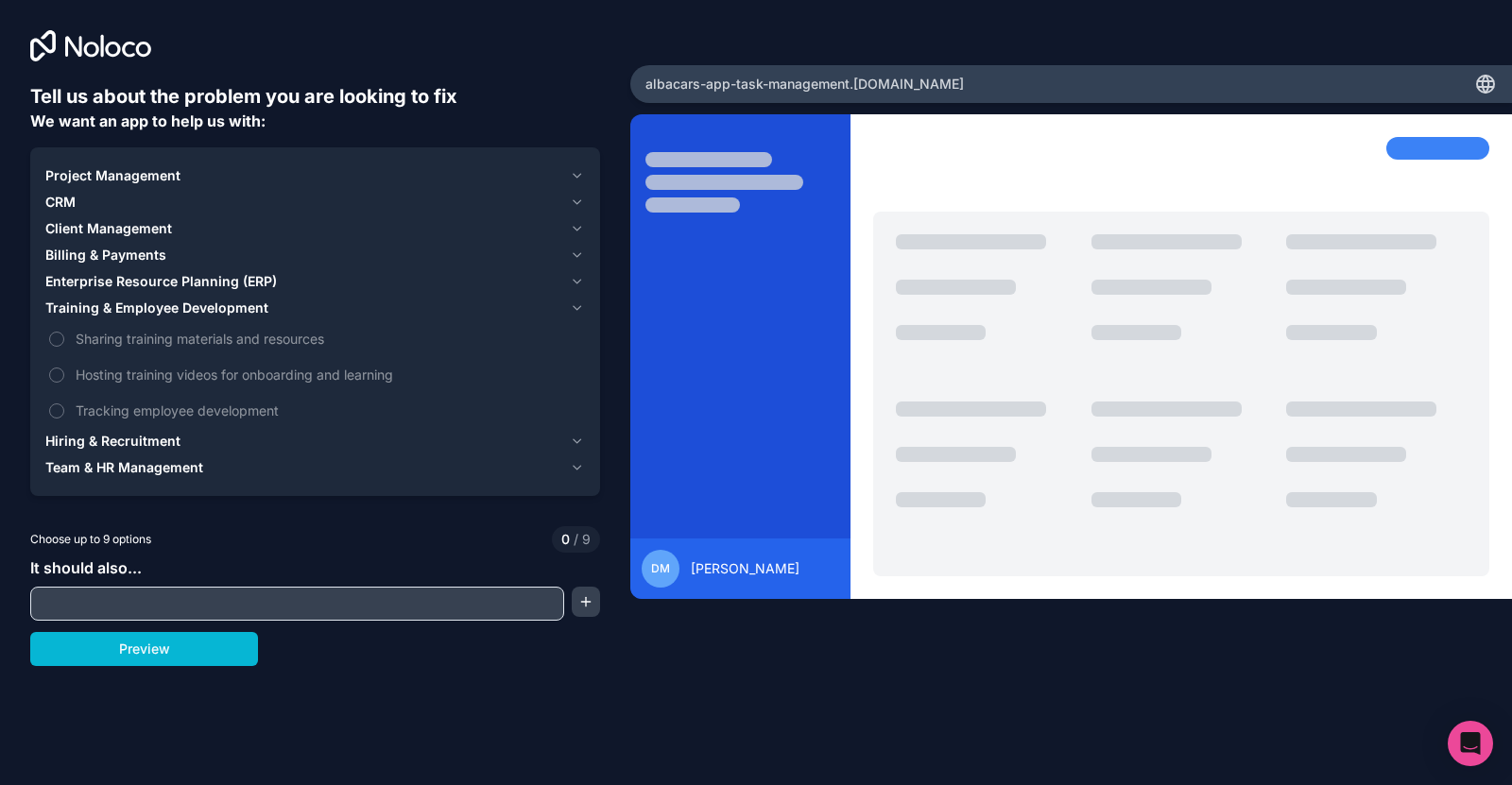
click at [124, 441] on span "Hiring & Recruitment" at bounding box center [113, 441] width 135 height 18
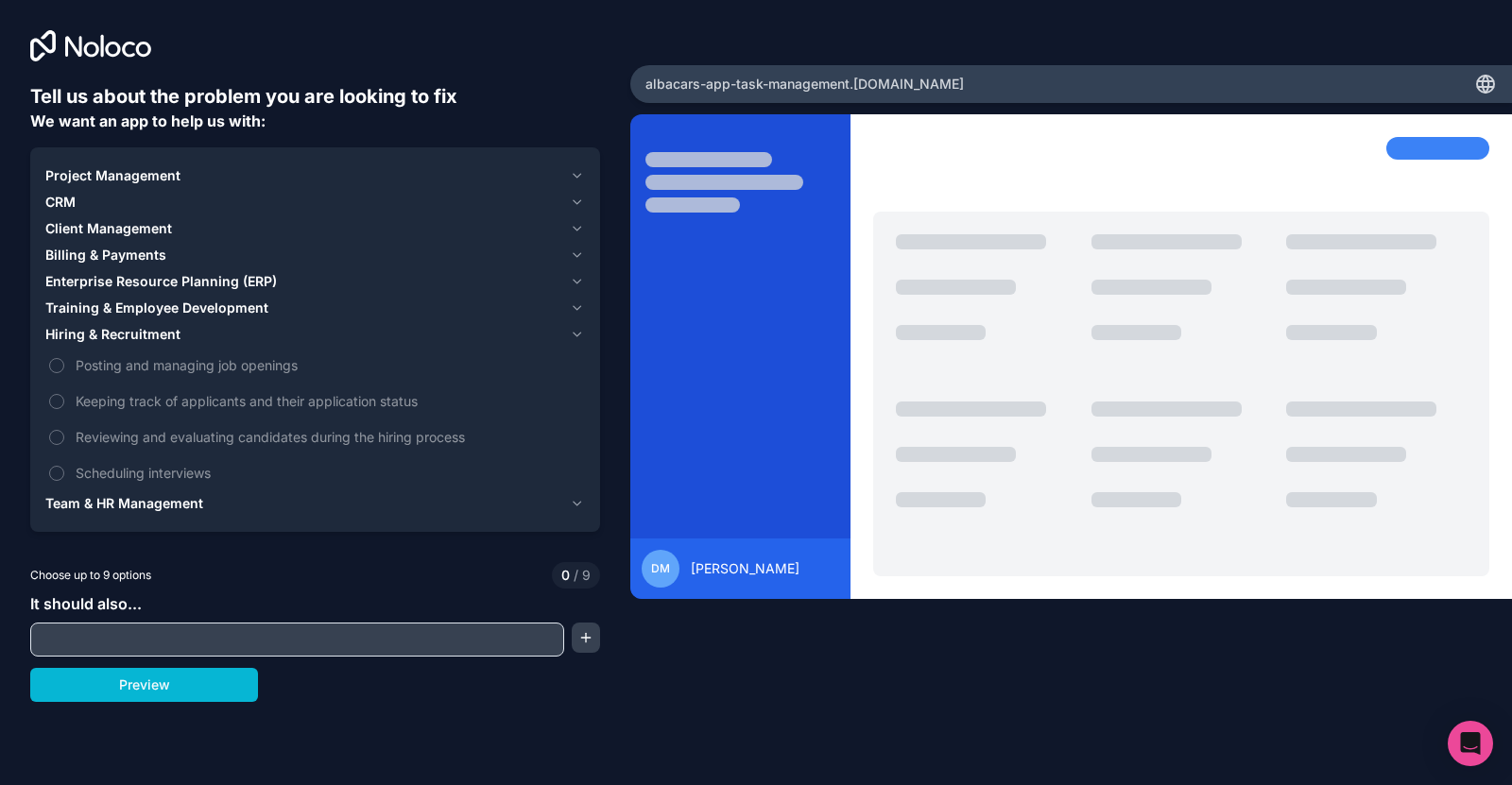
click at [118, 495] on span "Team & HR Management" at bounding box center [124, 503] width 157 height 18
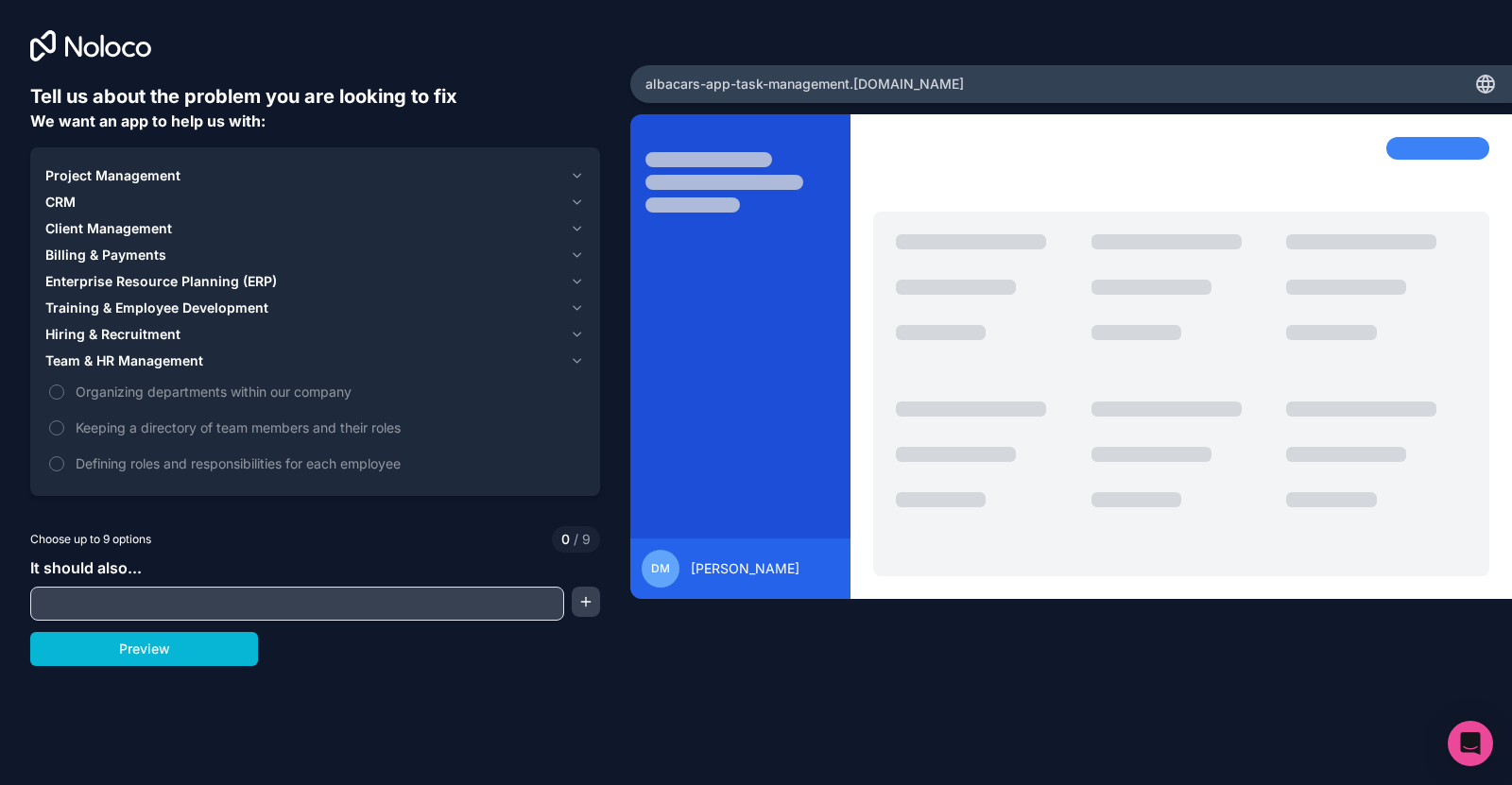
click at [142, 178] on span "Project Management" at bounding box center [113, 175] width 135 height 18
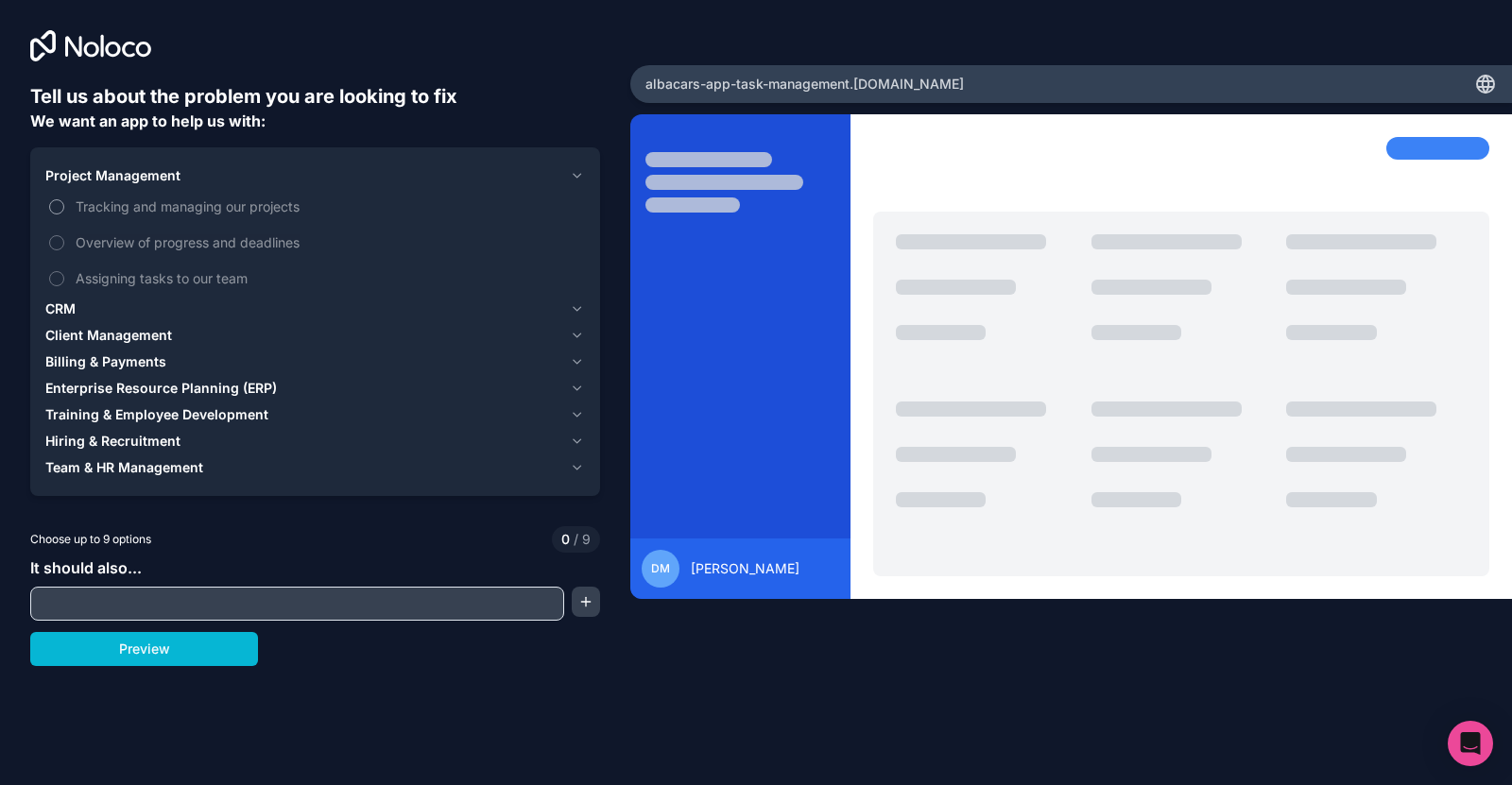
click at [144, 212] on span "Tracking and managing our projects" at bounding box center [328, 206] width 505 height 19
click at [64, 212] on button "Tracking and managing our projects" at bounding box center [57, 207] width 16 height 16
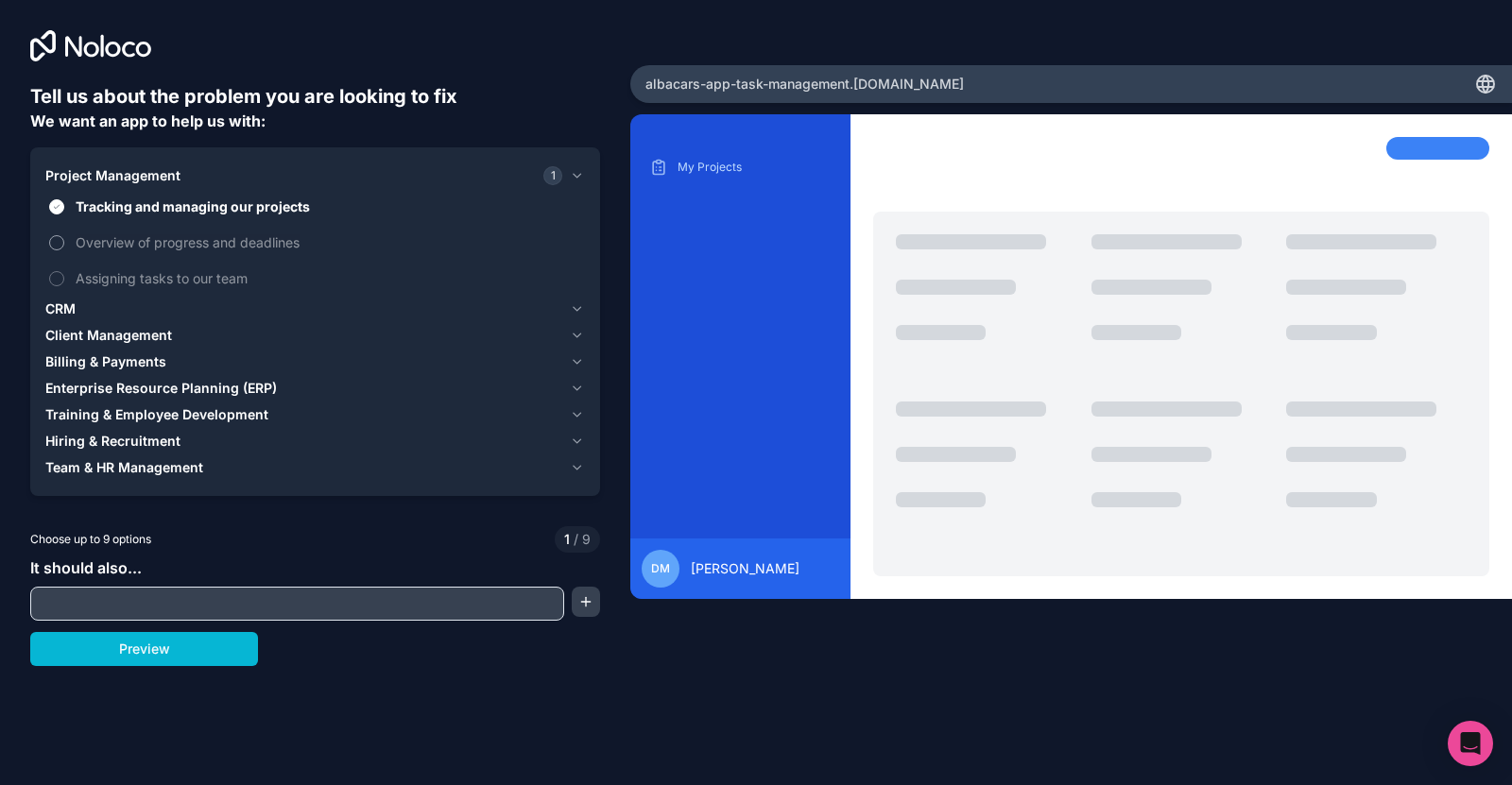
click at [147, 240] on span "Overview of progress and deadlines" at bounding box center [328, 242] width 505 height 19
click at [64, 240] on button "Overview of progress and deadlines" at bounding box center [57, 243] width 16 height 16
click at [151, 270] on span "Assigning tasks to our team" at bounding box center [328, 278] width 505 height 19
click at [64, 271] on button "Assigning tasks to our team" at bounding box center [57, 279] width 16 height 16
click at [195, 311] on div "CRM" at bounding box center [304, 308] width 517 height 18
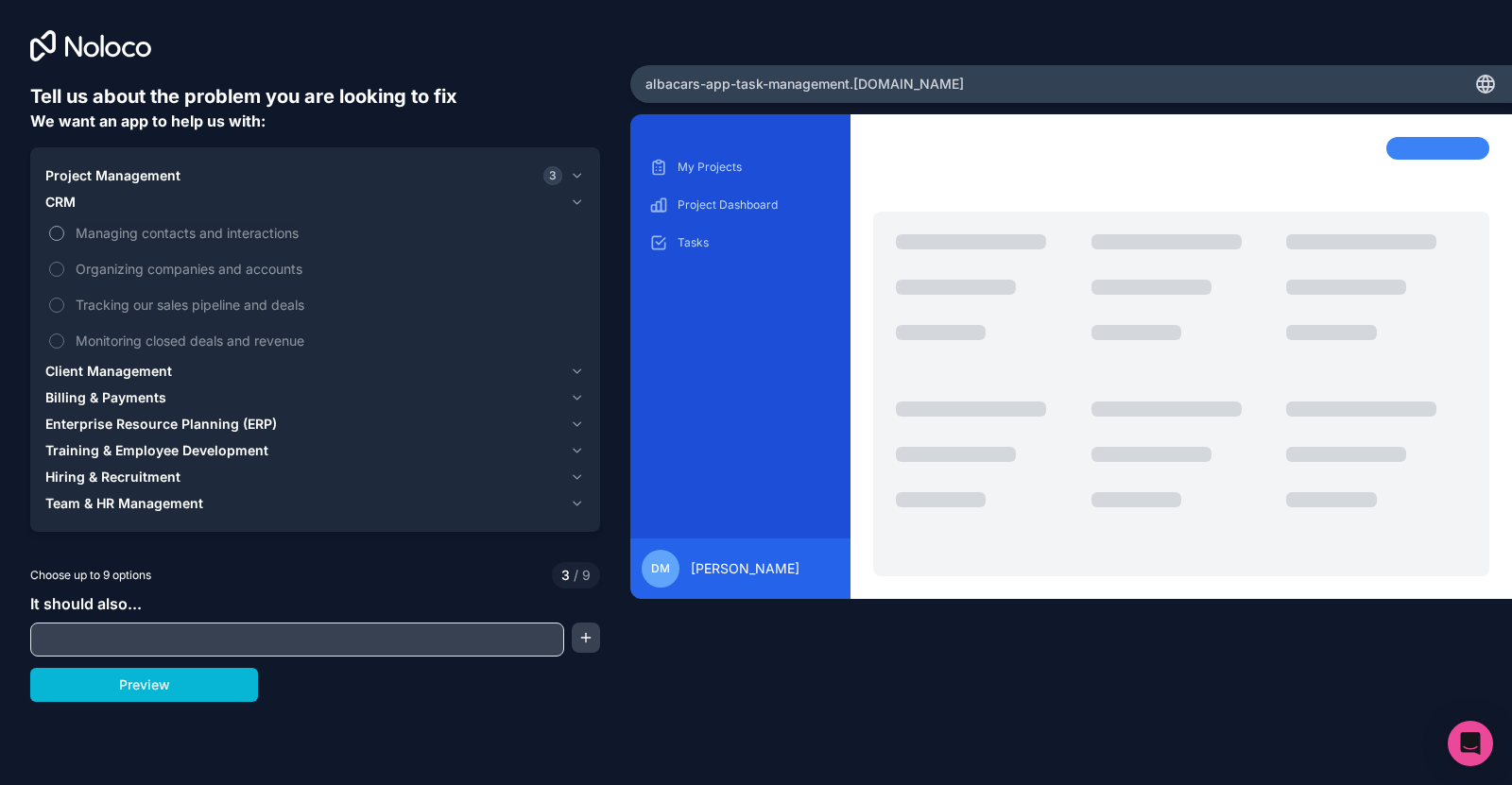
click at [186, 238] on span "Managing contacts and interactions" at bounding box center [328, 233] width 505 height 19
click at [64, 238] on button "Managing contacts and interactions" at bounding box center [57, 234] width 16 height 16
click at [191, 273] on span "Organizing companies and accounts" at bounding box center [328, 269] width 505 height 19
click at [64, 273] on button "Organizing companies and accounts" at bounding box center [57, 269] width 16 height 16
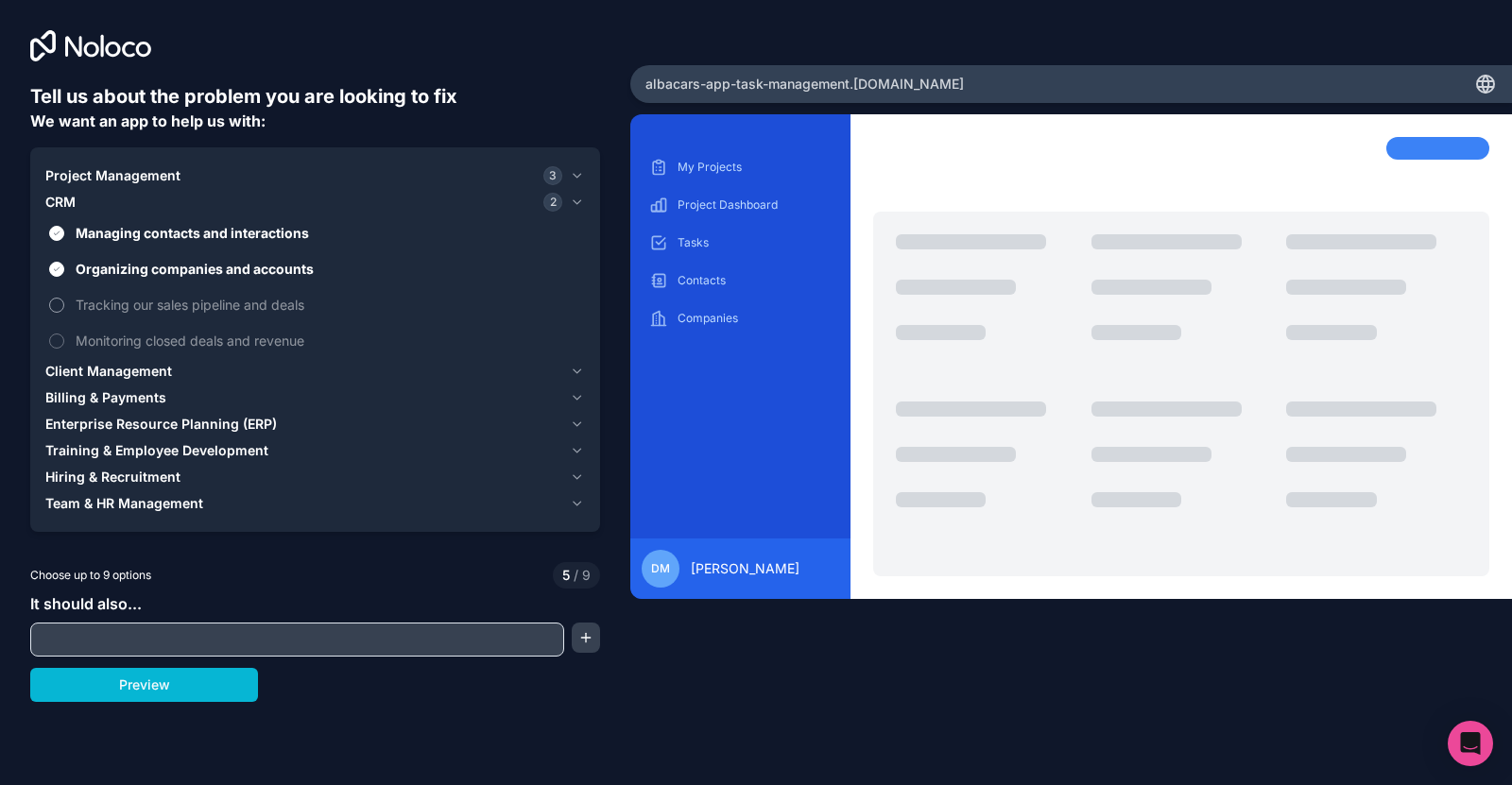
click at [190, 310] on span "Tracking our sales pipeline and deals" at bounding box center [328, 305] width 505 height 19
click at [64, 310] on button "Tracking our sales pipeline and deals" at bounding box center [57, 305] width 16 height 16
click at [194, 339] on span "Monitoring closed deals and revenue" at bounding box center [328, 340] width 505 height 19
click at [180, 348] on span "Monitoring closed deals and revenue" at bounding box center [328, 340] width 505 height 19
click at [64, 348] on button "Monitoring closed deals and revenue" at bounding box center [57, 341] width 16 height 16
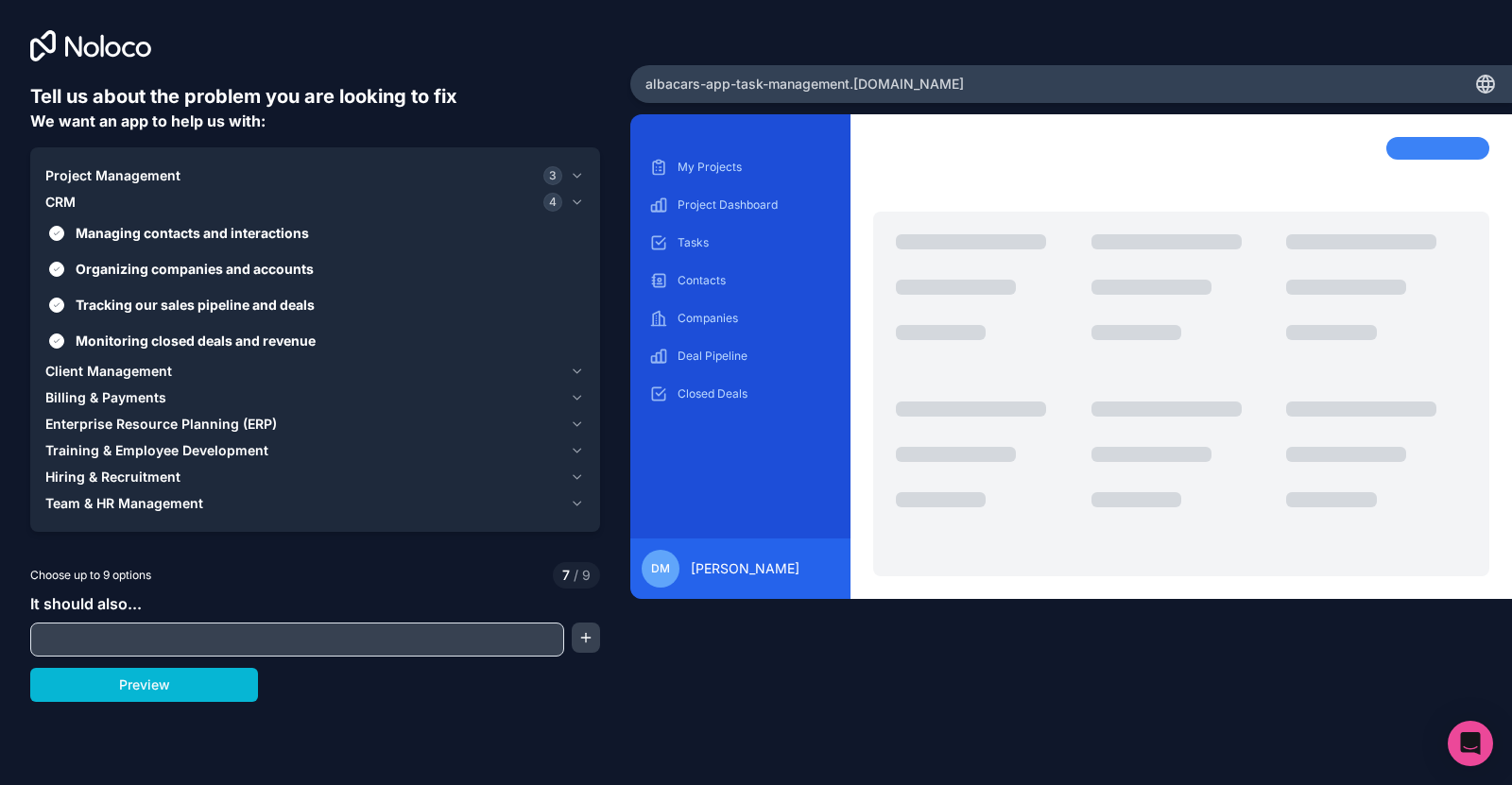
click at [155, 374] on span "Client Management" at bounding box center [109, 371] width 126 height 18
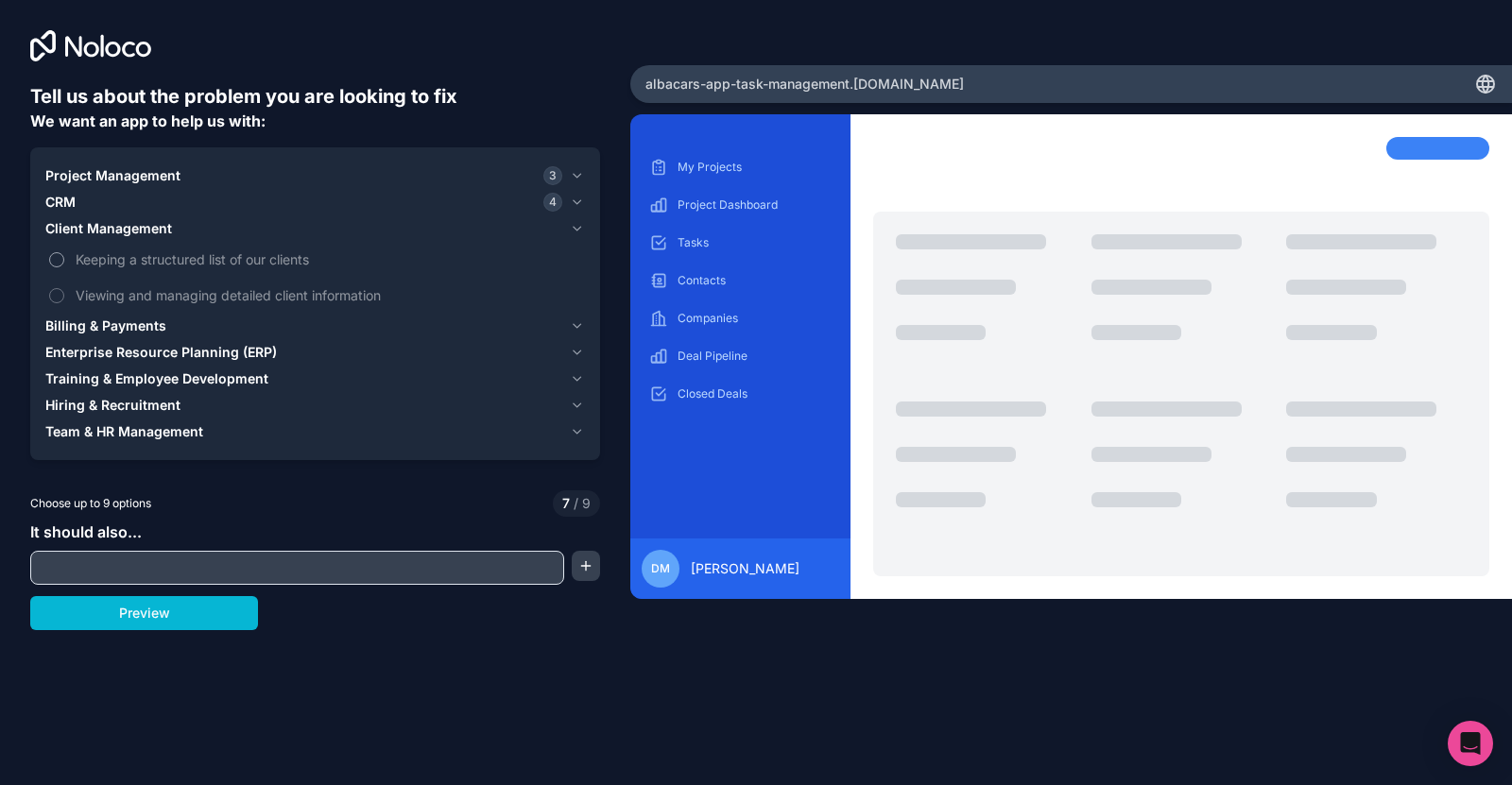
click at [275, 258] on span "Keeping a structured list of our clients" at bounding box center [328, 259] width 505 height 19
click at [64, 258] on button "Keeping a structured list of our clients" at bounding box center [57, 260] width 16 height 16
click at [275, 290] on span "Viewing and managing detailed client information" at bounding box center [328, 295] width 505 height 19
click at [64, 290] on button "Viewing and managing detailed client information" at bounding box center [57, 296] width 16 height 16
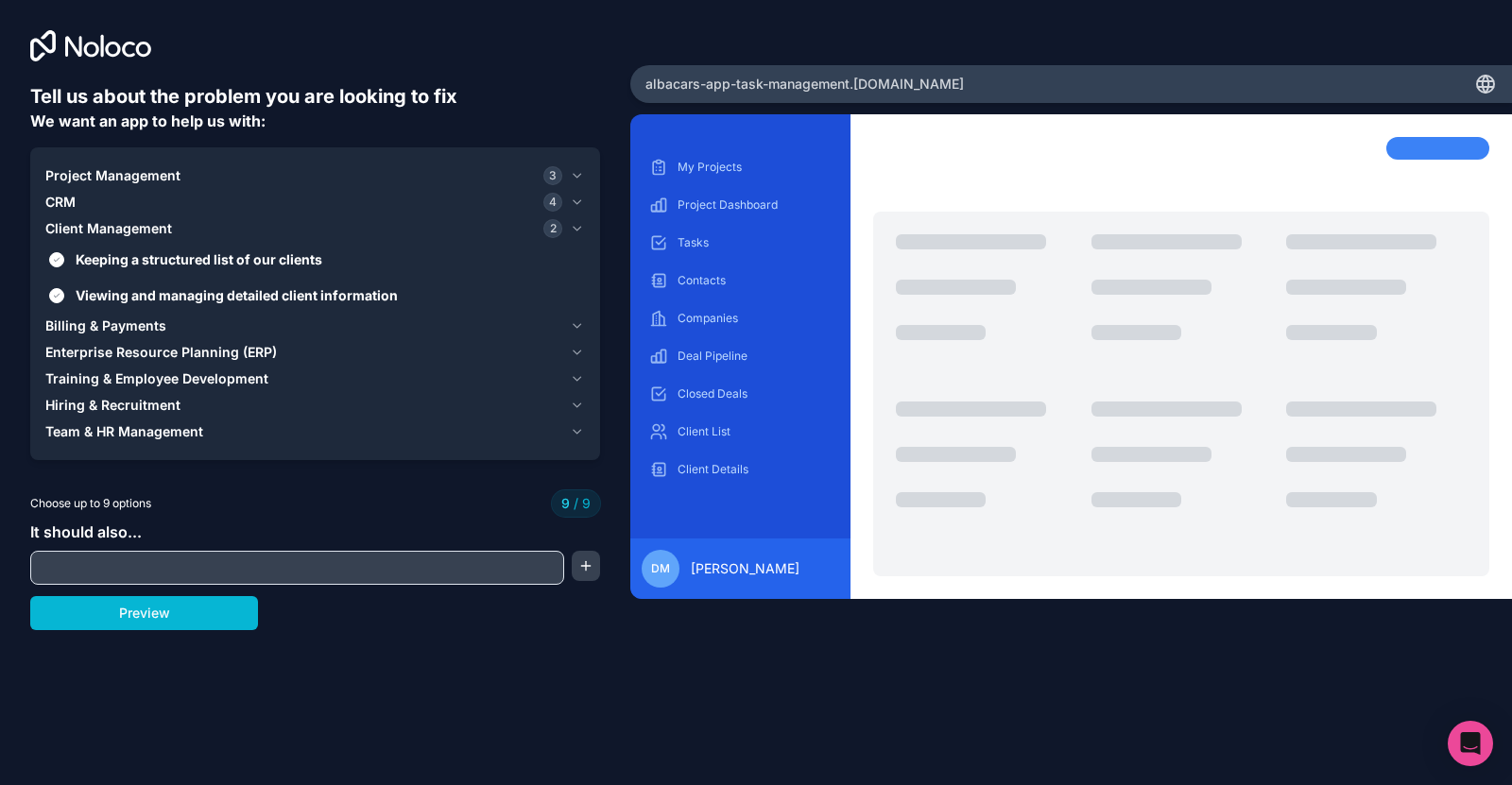
click at [182, 222] on div "Client Management 2" at bounding box center [304, 228] width 517 height 18
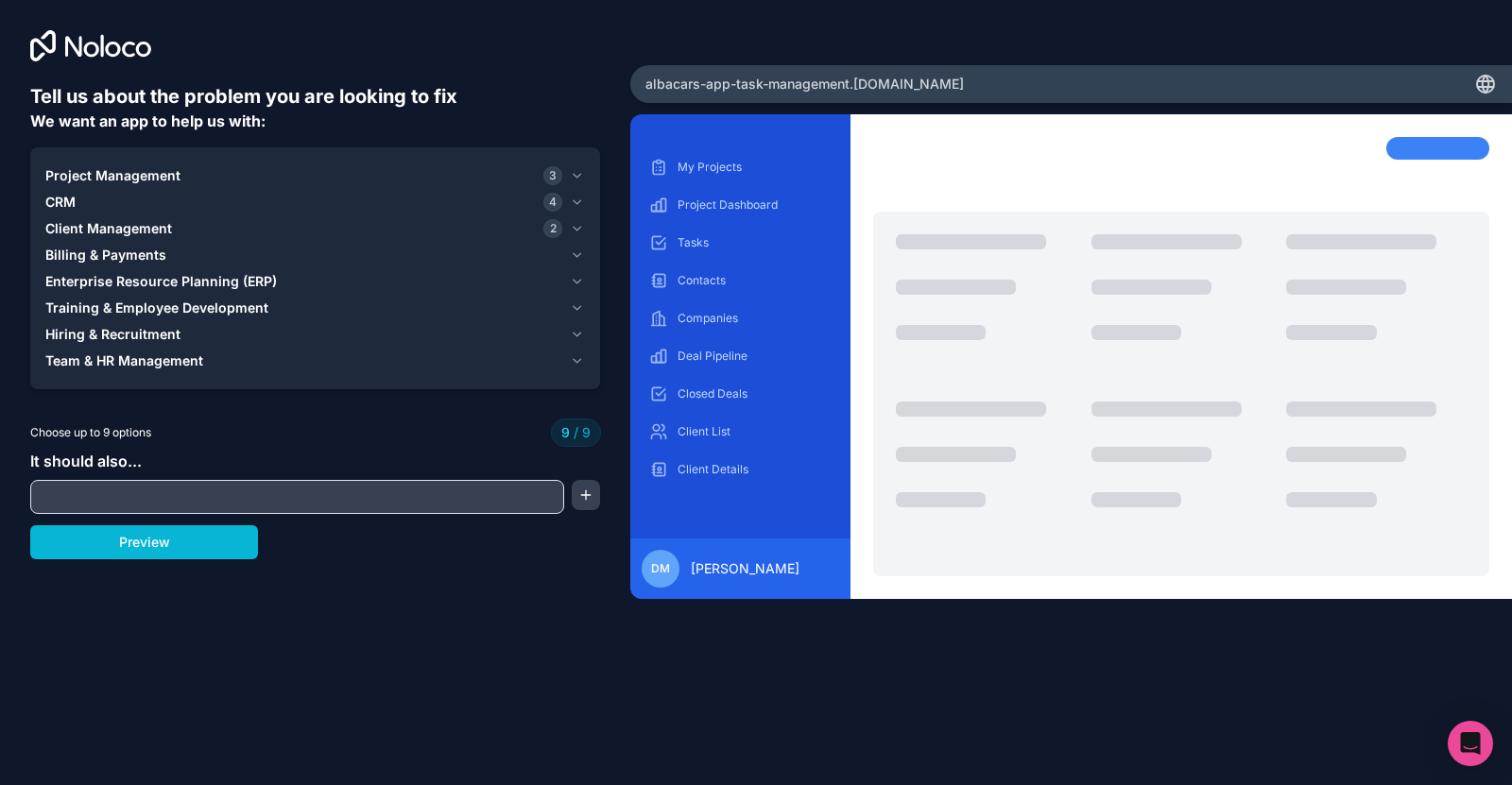
click at [171, 253] on div "Billing & Payments" at bounding box center [304, 255] width 517 height 18
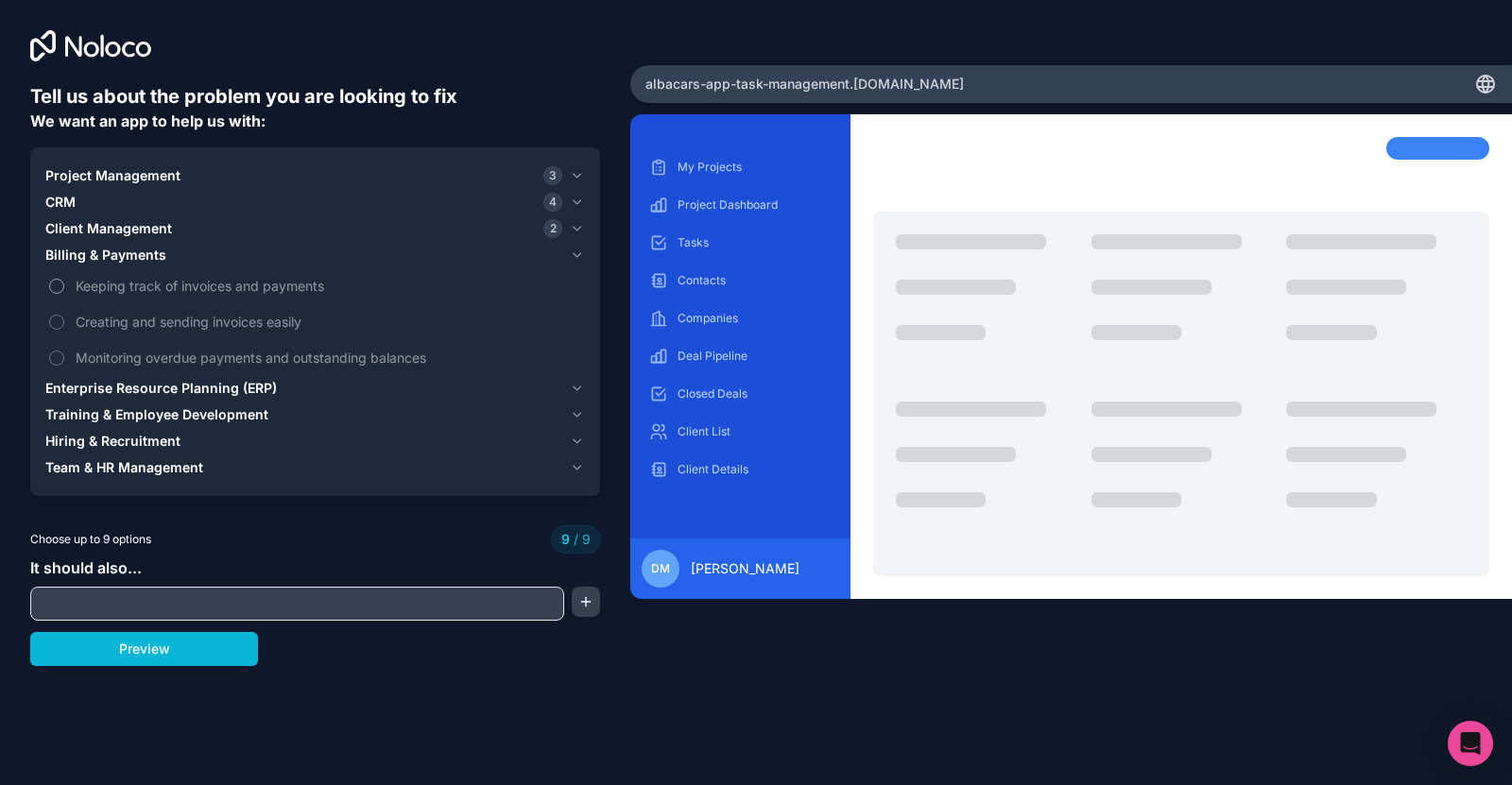
click at [178, 282] on span "Keeping track of invoices and payments" at bounding box center [328, 286] width 505 height 19
drag, startPoint x: 176, startPoint y: 312, endPoint x: 176, endPoint y: 328, distance: 16.0
click at [176, 313] on span "Creating and sending invoices easily" at bounding box center [328, 322] width 505 height 19
click at [177, 337] on label "Creating and sending invoices easily" at bounding box center [315, 322] width 539 height 35
click at [177, 352] on span "Monitoring overdue payments and outstanding balances" at bounding box center [328, 358] width 505 height 19
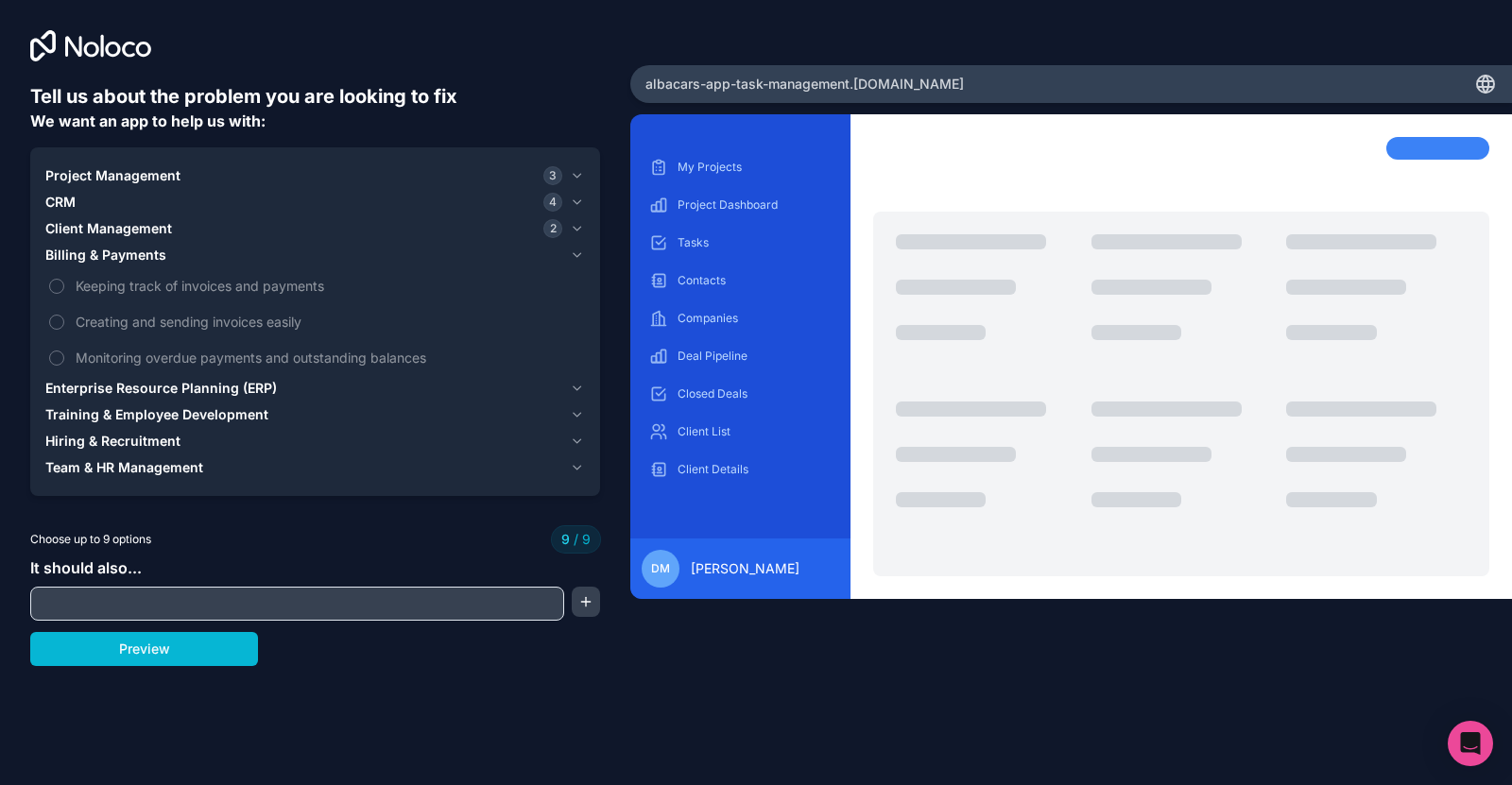
click at [458, 606] on input "text" at bounding box center [297, 603] width 524 height 26
click at [600, 610] on div "Tell us about the problem you are looking to fix We want an app to help us with…" at bounding box center [315, 327] width 630 height 655
click at [597, 597] on button "button" at bounding box center [586, 601] width 28 height 30
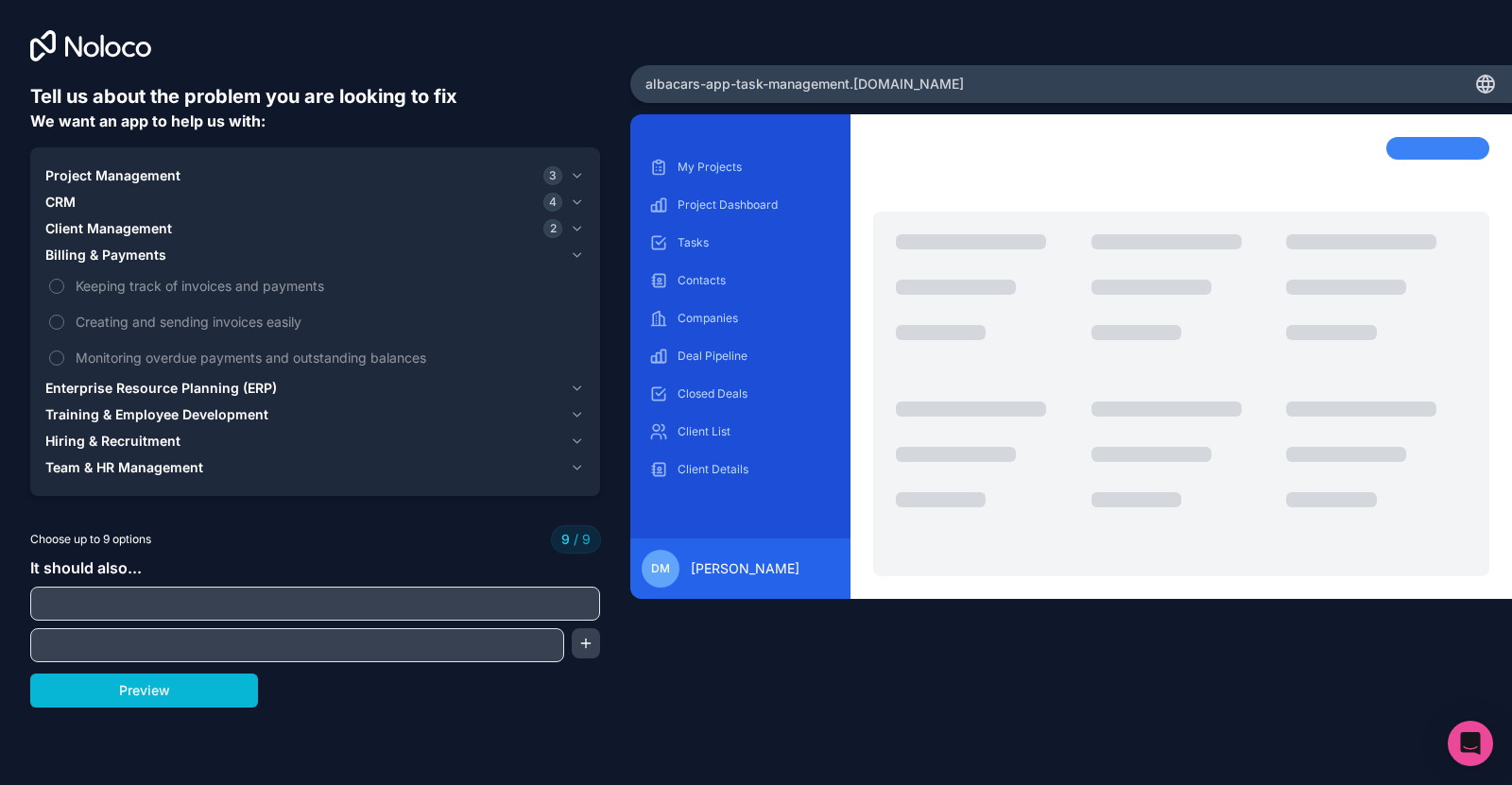
click at [519, 592] on input "text" at bounding box center [315, 603] width 560 height 26
type input "**********"
drag, startPoint x: 439, startPoint y: 518, endPoint x: 459, endPoint y: 508, distance: 22.4
click at [459, 508] on div "**********" at bounding box center [315, 395] width 570 height 625
click at [180, 694] on button "Preview" at bounding box center [144, 691] width 227 height 34
